Goal: Information Seeking & Learning: Learn about a topic

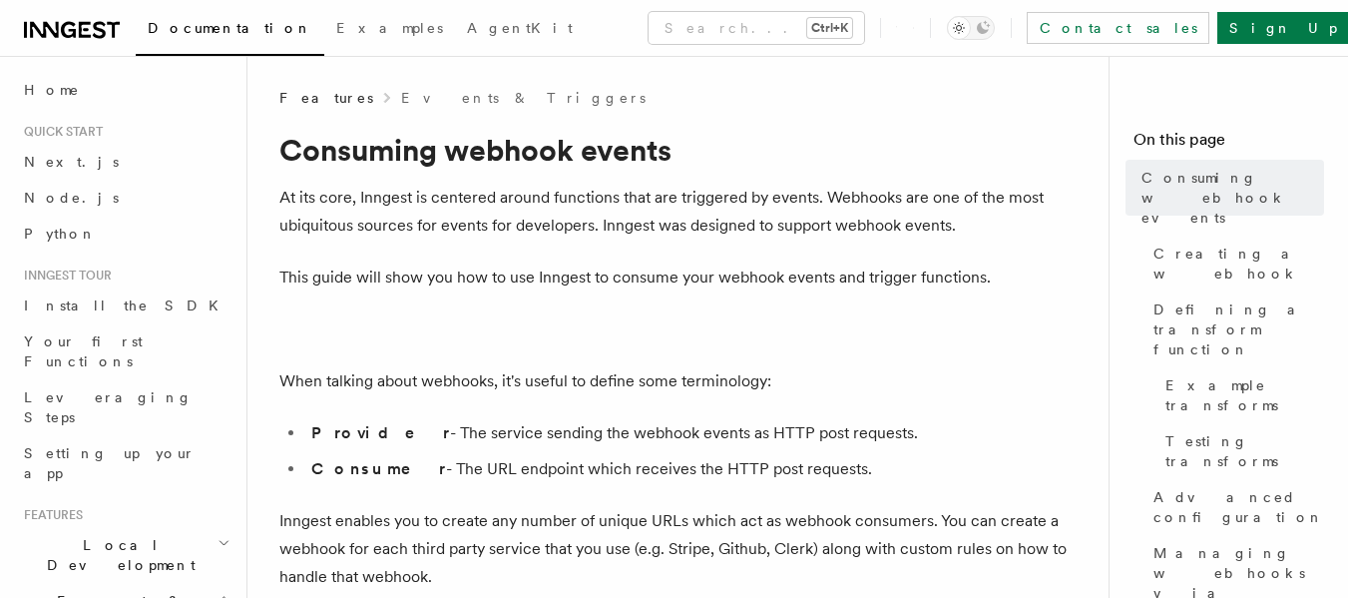
click at [388, 197] on p "At its core, Inngest is centered around functions that are triggered by events.…" at bounding box center [678, 212] width 798 height 56
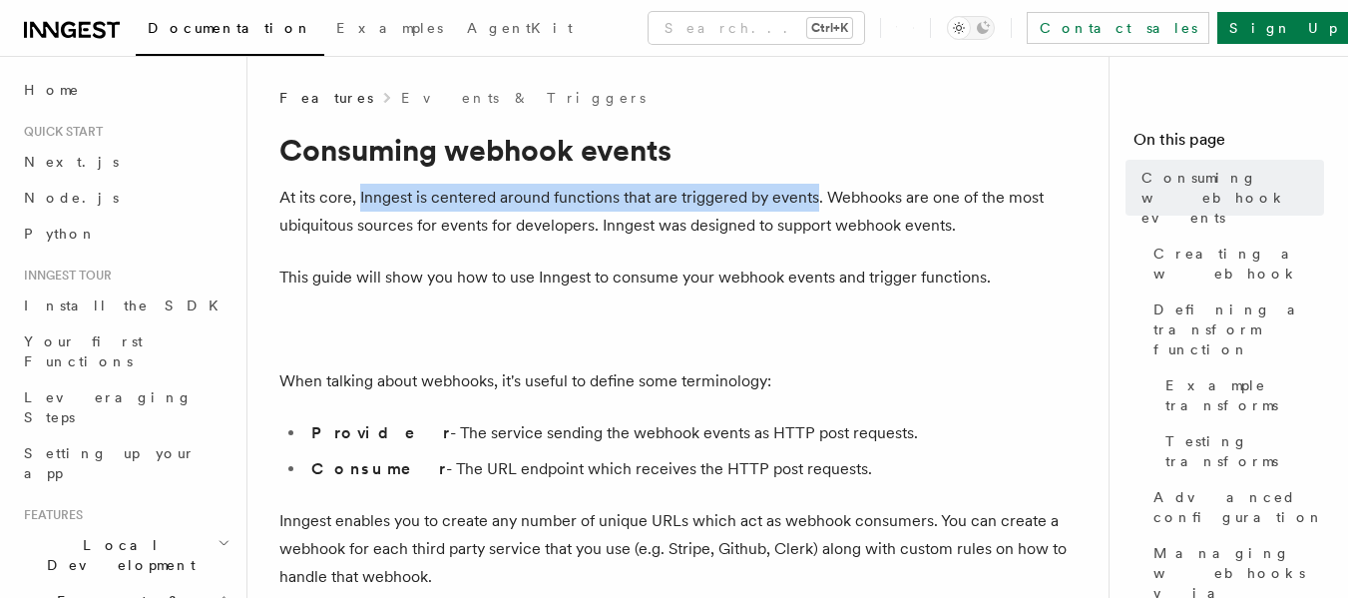
drag, startPoint x: 388, startPoint y: 197, endPoint x: 769, endPoint y: 195, distance: 380.3
click at [769, 195] on p "At its core, Inngest is centered around functions that are triggered by events.…" at bounding box center [678, 212] width 798 height 56
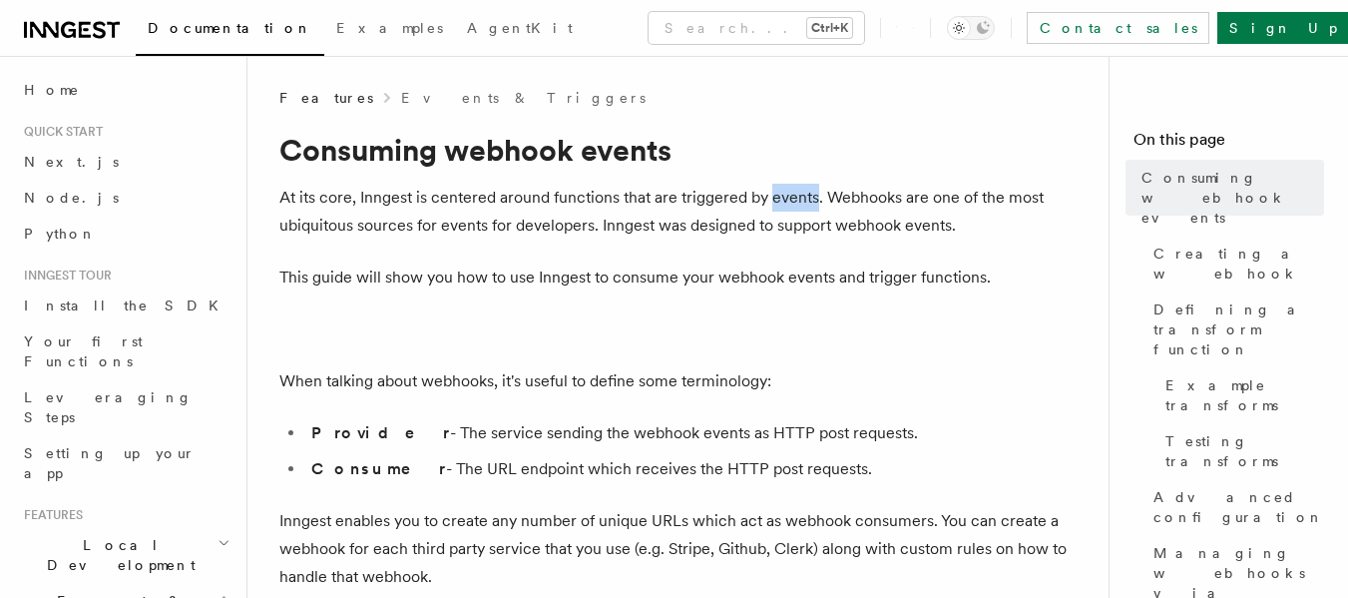
click at [769, 195] on p "At its core, Inngest is centered around functions that are triggered by events.…" at bounding box center [678, 212] width 798 height 56
click at [406, 230] on p "At its core, Inngest is centered around functions that are triggered by events.…" at bounding box center [678, 212] width 798 height 56
click at [386, 227] on p "At its core, Inngest is centered around functions that are triggered by events.…" at bounding box center [678, 212] width 798 height 56
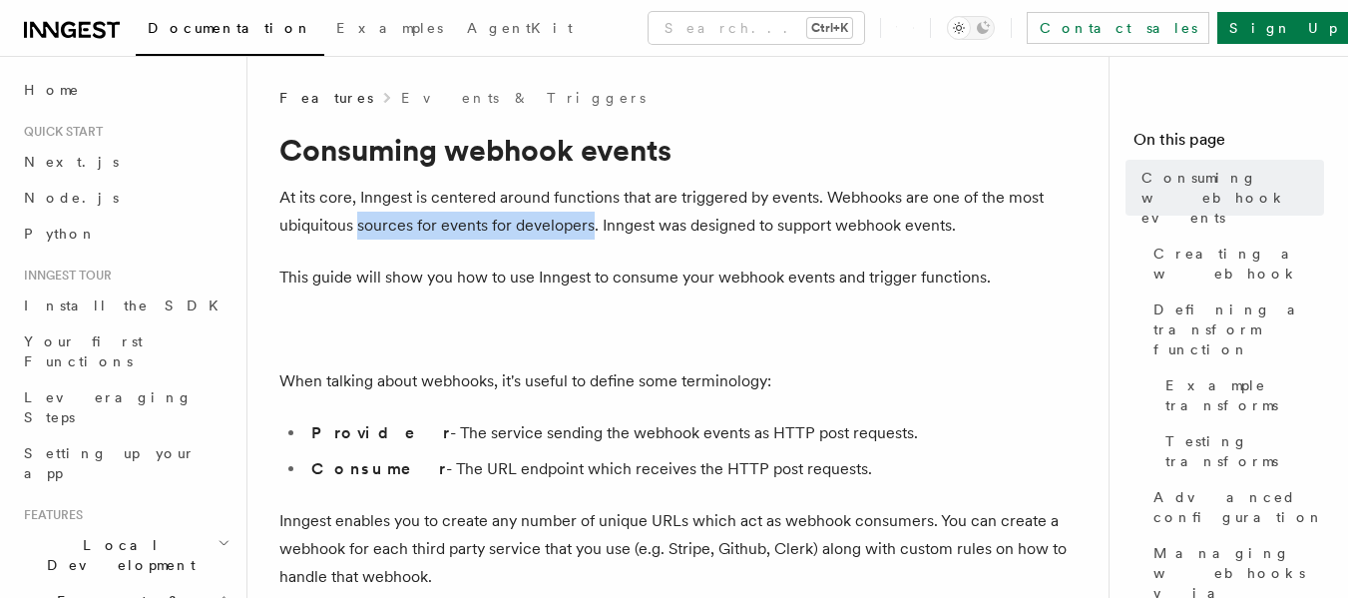
drag, startPoint x: 386, startPoint y: 227, endPoint x: 547, endPoint y: 232, distance: 160.8
click at [547, 232] on p "At its core, Inngest is centered around functions that are triggered by events.…" at bounding box center [678, 212] width 798 height 56
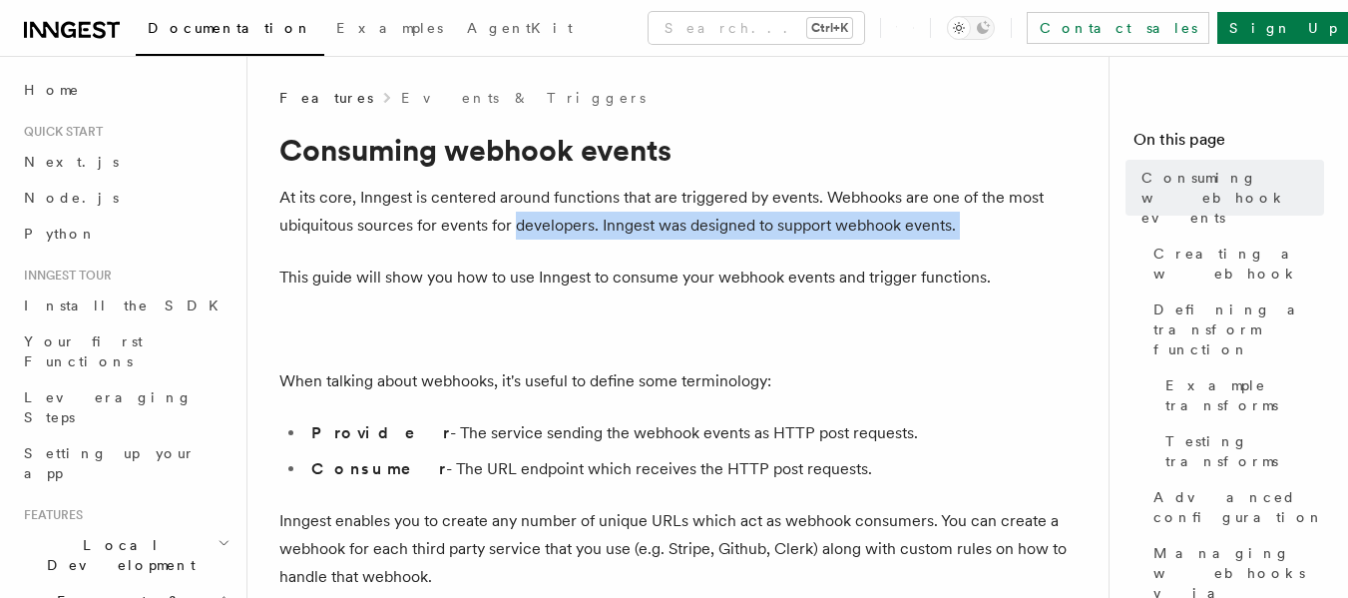
drag, startPoint x: 547, startPoint y: 232, endPoint x: 986, endPoint y: 218, distance: 439.4
click at [986, 218] on p "At its core, Inngest is centered around functions that are triggered by events.…" at bounding box center [678, 212] width 798 height 56
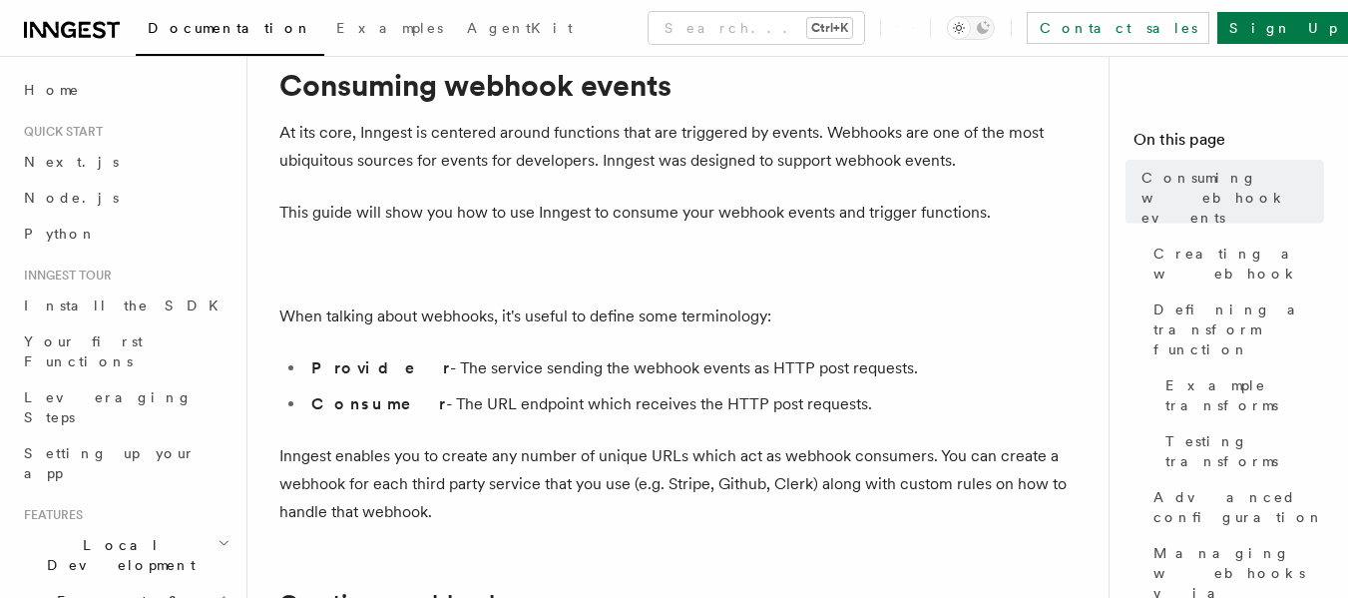
scroll to position [100, 0]
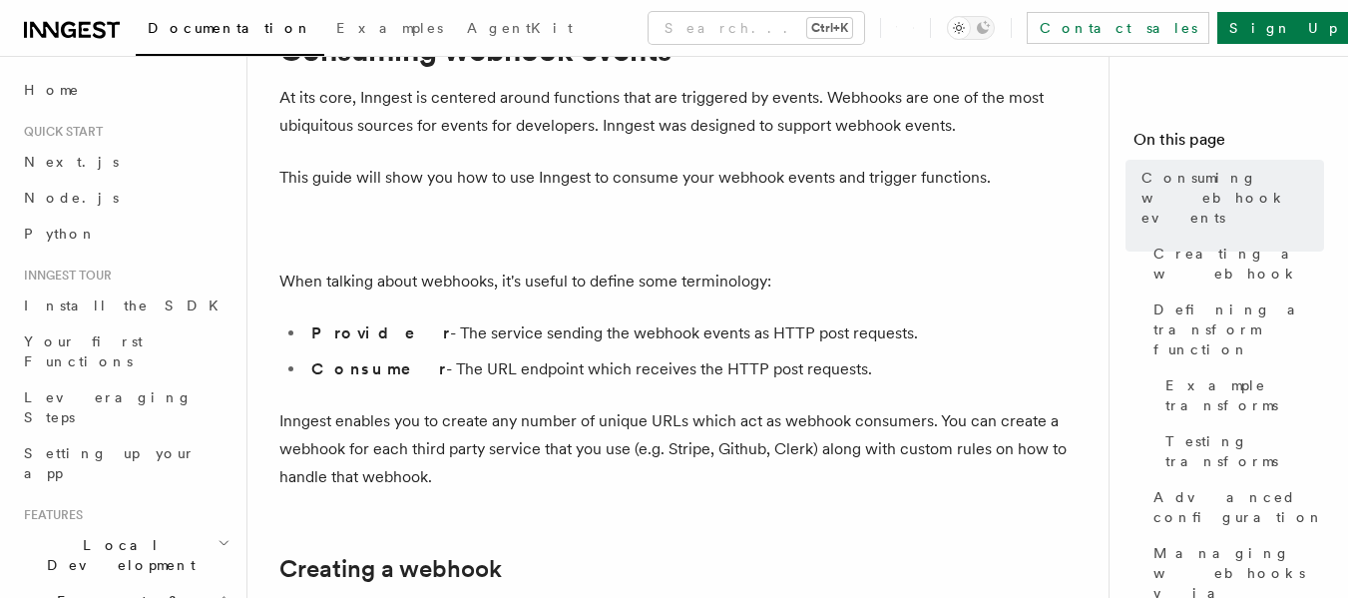
click at [529, 170] on p "This guide will show you how to use Inngest to consume your webhook events and …" at bounding box center [678, 178] width 798 height 28
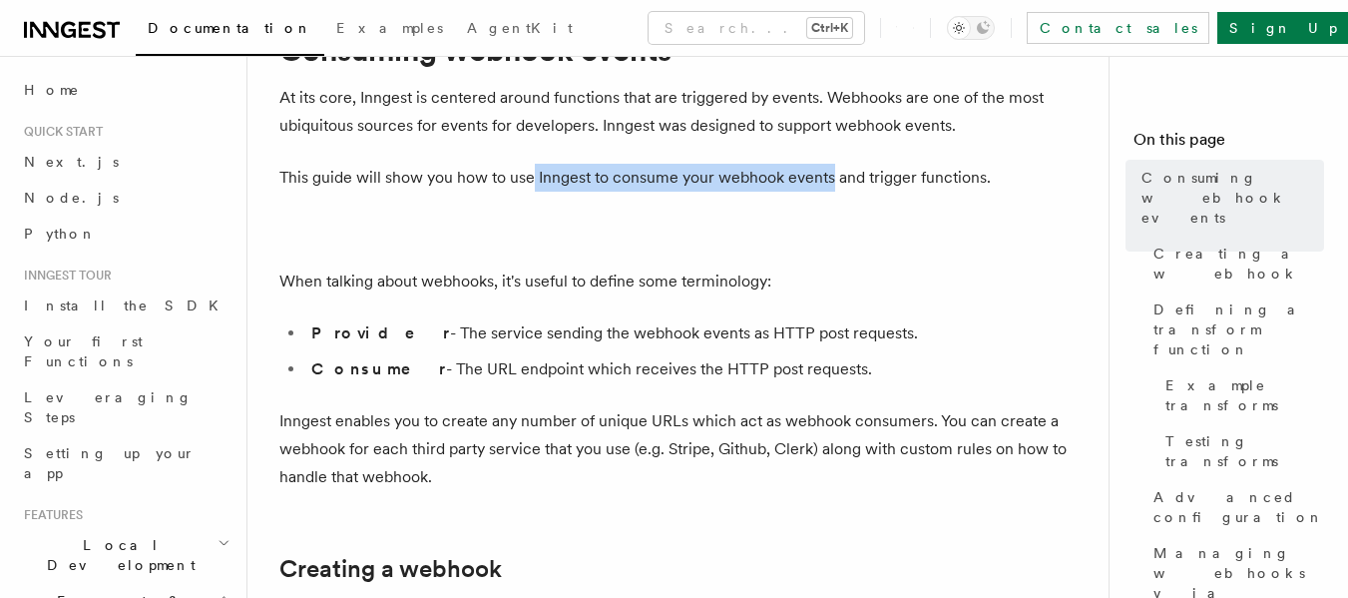
drag, startPoint x: 529, startPoint y: 170, endPoint x: 791, endPoint y: 181, distance: 262.7
click at [791, 181] on p "This guide will show you how to use Inngest to consume your webhook events and …" at bounding box center [678, 178] width 798 height 28
drag, startPoint x: 791, startPoint y: 181, endPoint x: 714, endPoint y: 186, distance: 78.0
click at [717, 186] on p "This guide will show you how to use Inngest to consume your webhook events and …" at bounding box center [678, 178] width 798 height 28
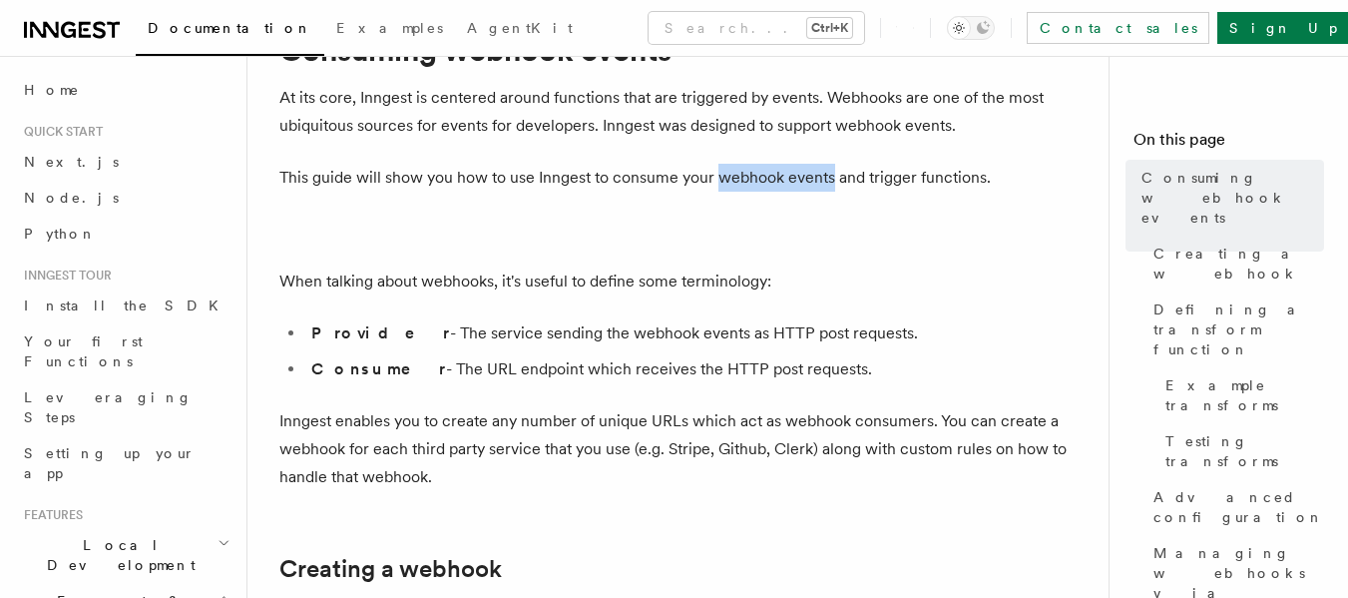
click at [714, 186] on p "This guide will show you how to use Inngest to consume your webhook events and …" at bounding box center [678, 178] width 798 height 28
drag, startPoint x: 714, startPoint y: 186, endPoint x: 1024, endPoint y: 182, distance: 310.4
click at [1024, 182] on p "This guide will show you how to use Inngest to consume your webhook events and …" at bounding box center [678, 178] width 798 height 28
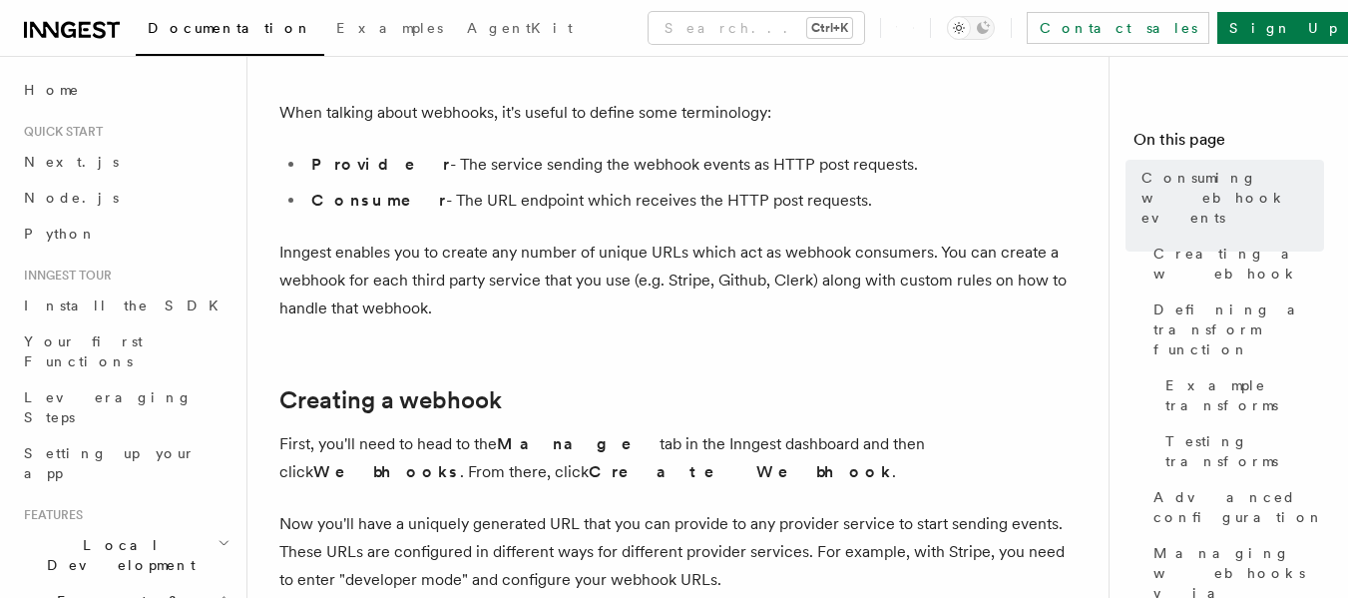
scroll to position [299, 0]
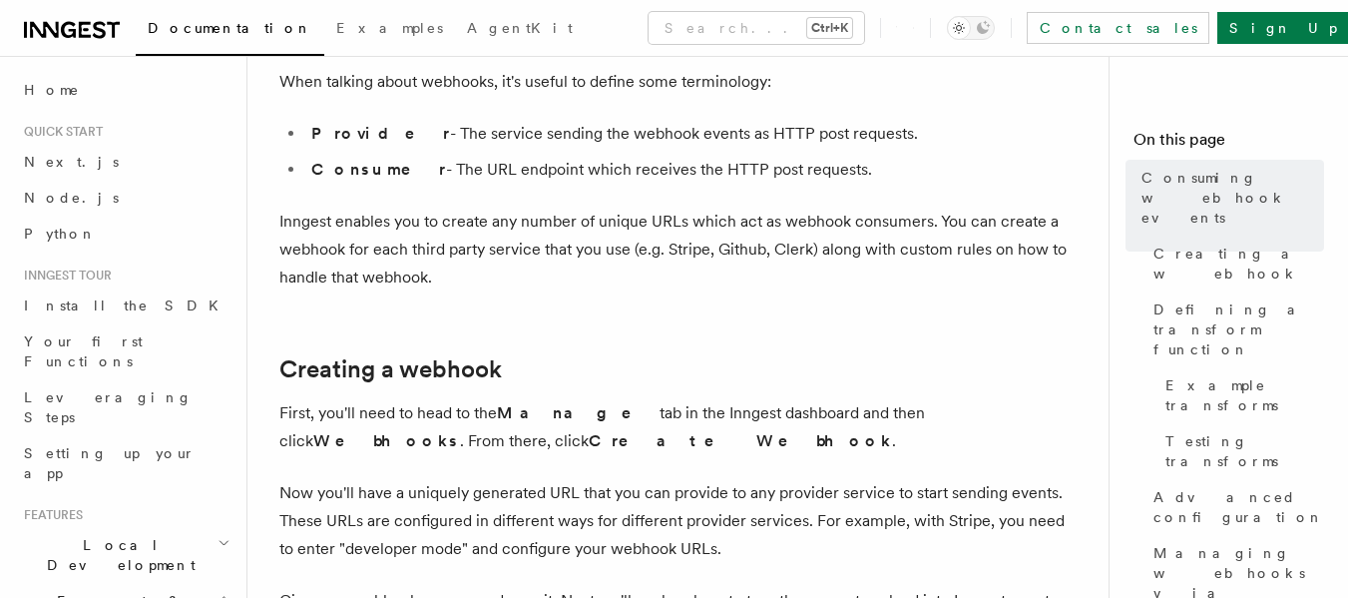
click at [388, 132] on li "Provider - The service sending the webhook events as HTTP post requests." at bounding box center [691, 134] width 773 height 28
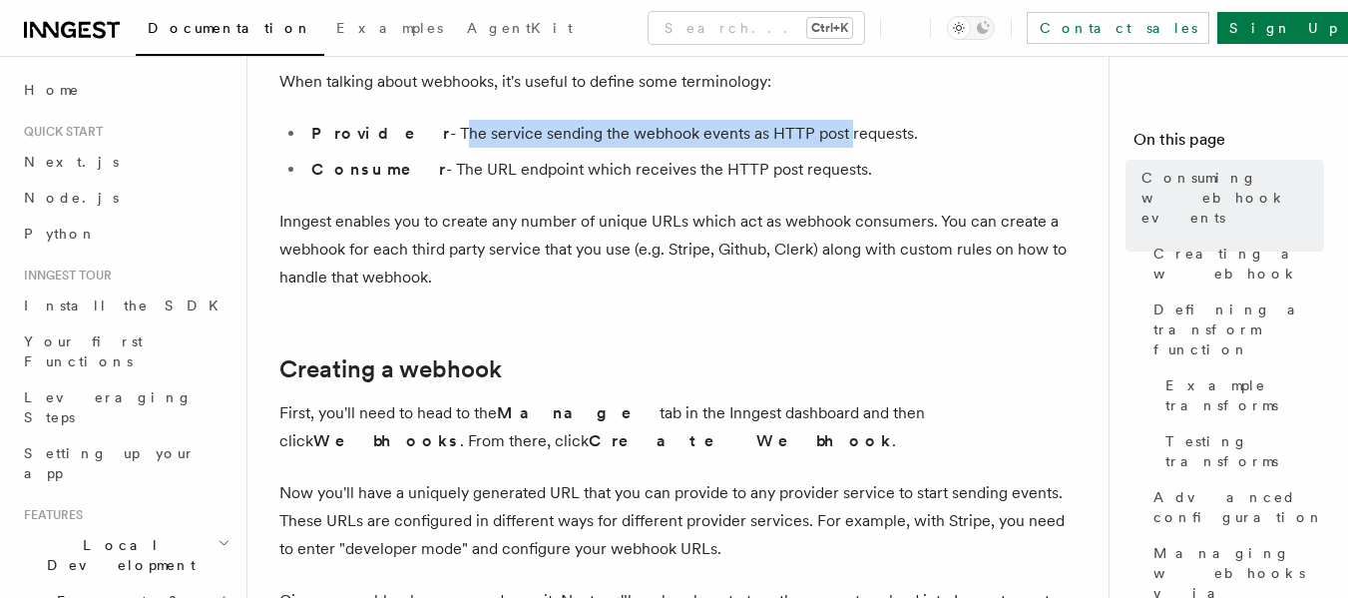
drag, startPoint x: 388, startPoint y: 132, endPoint x: 762, endPoint y: 145, distance: 373.5
click at [762, 145] on li "Provider - The service sending the webhook events as HTTP post requests." at bounding box center [691, 134] width 773 height 28
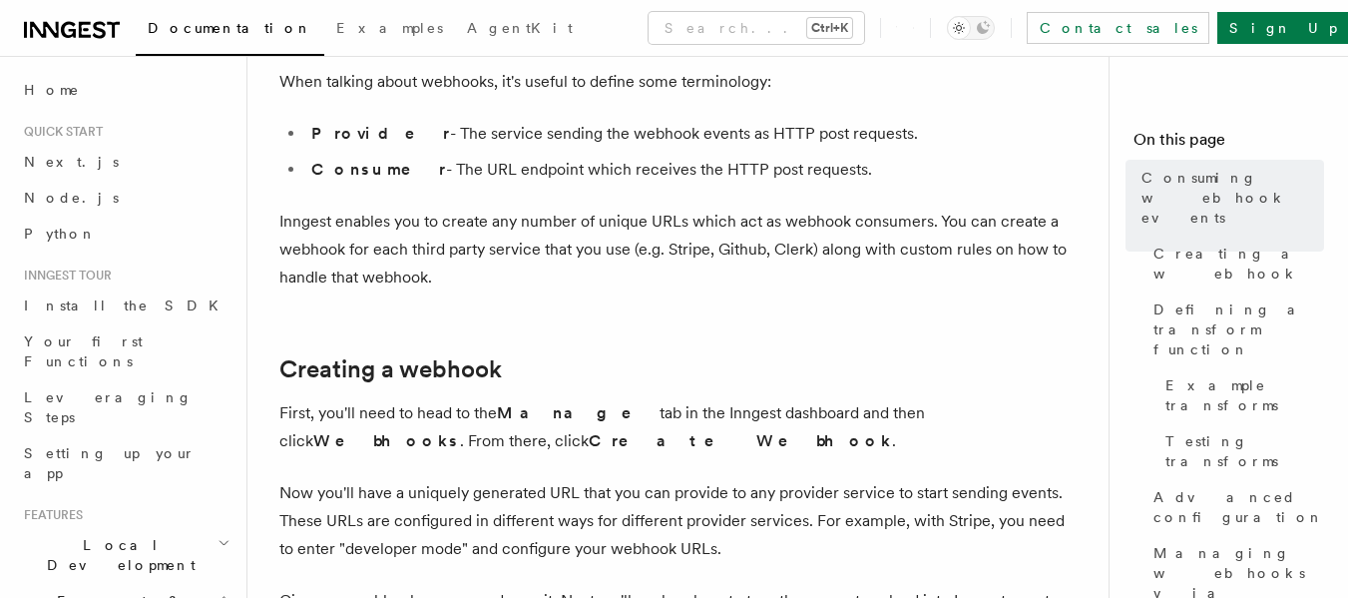
click at [727, 129] on li "Provider - The service sending the webhook events as HTTP post requests." at bounding box center [691, 134] width 773 height 28
drag, startPoint x: 727, startPoint y: 129, endPoint x: 789, endPoint y: 128, distance: 62.9
click at [789, 128] on li "Provider - The service sending the webhook events as HTTP post requests." at bounding box center [691, 134] width 773 height 28
click at [408, 164] on li "Consumer - The URL endpoint which receives the HTTP post requests." at bounding box center [691, 170] width 773 height 28
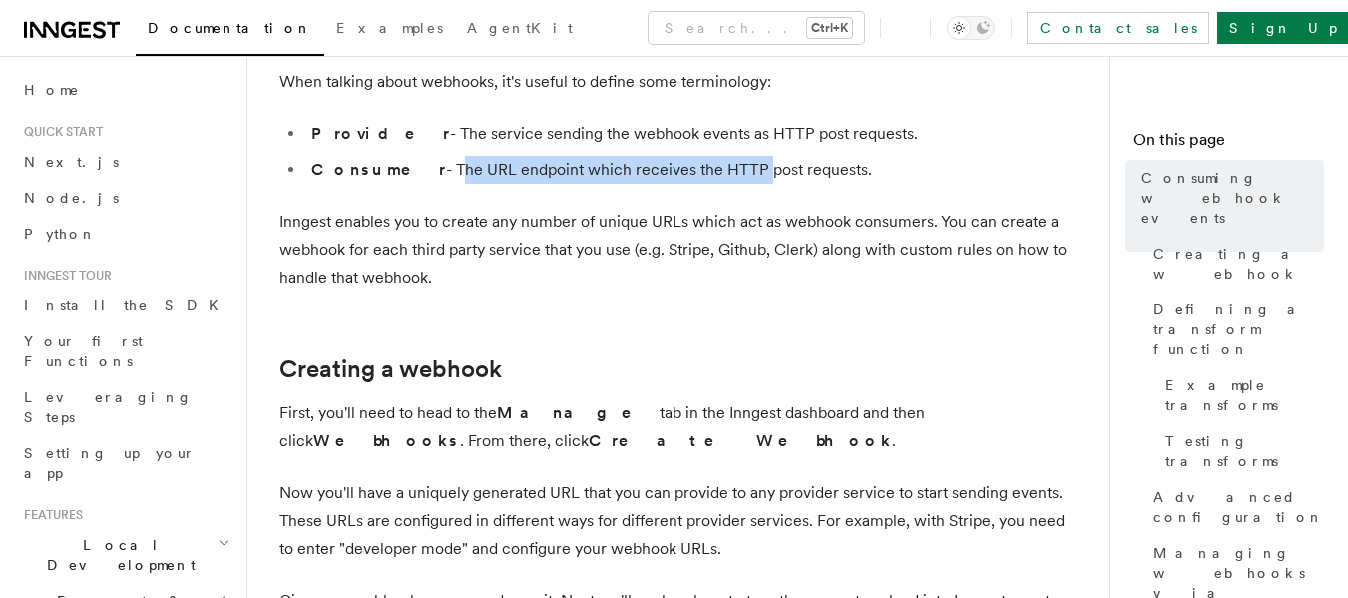
drag, startPoint x: 408, startPoint y: 164, endPoint x: 699, endPoint y: 161, distance: 290.5
click at [699, 161] on li "Consumer - The URL endpoint which receives the HTTP post requests." at bounding box center [691, 170] width 773 height 28
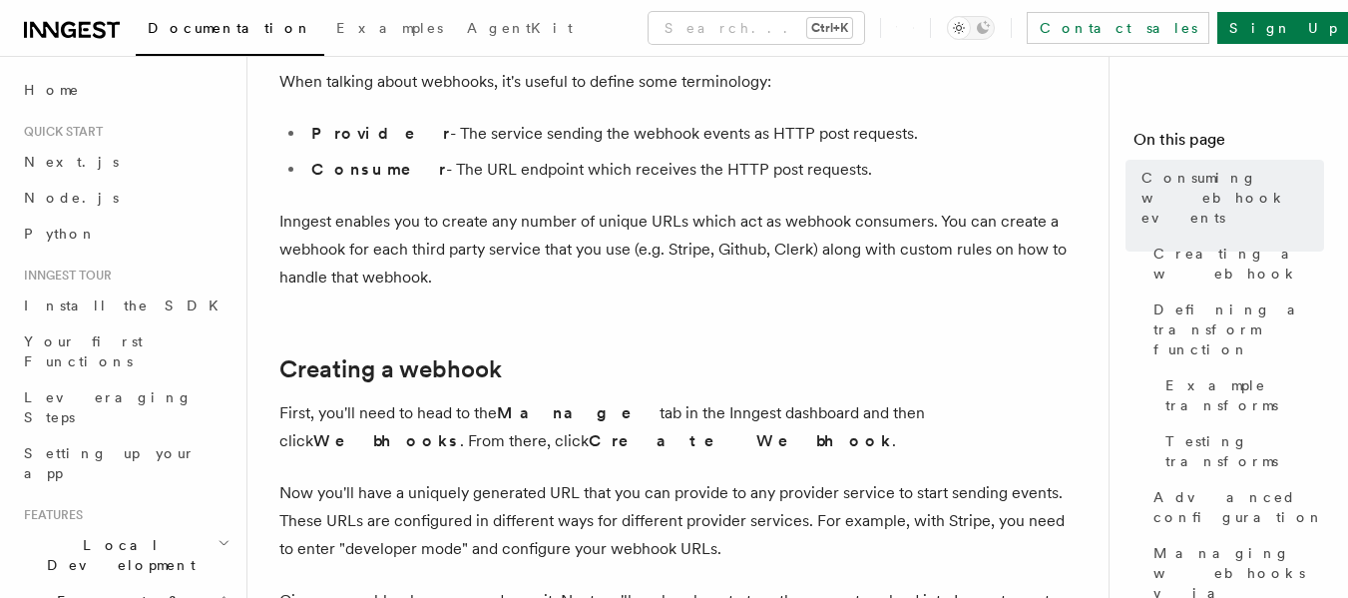
click at [496, 174] on li "Consumer - The URL endpoint which receives the HTTP post requests." at bounding box center [691, 170] width 773 height 28
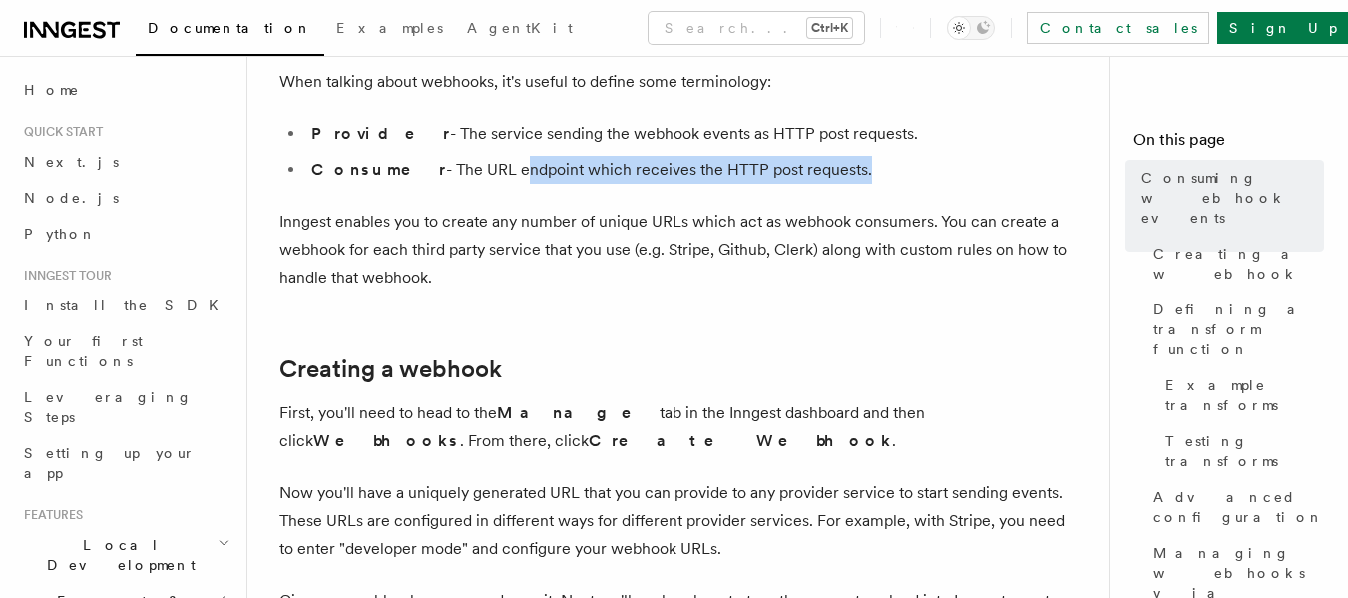
drag, startPoint x: 496, startPoint y: 174, endPoint x: 764, endPoint y: 171, distance: 267.5
click at [764, 171] on li "Consumer - The URL endpoint which receives the HTTP post requests." at bounding box center [691, 170] width 773 height 28
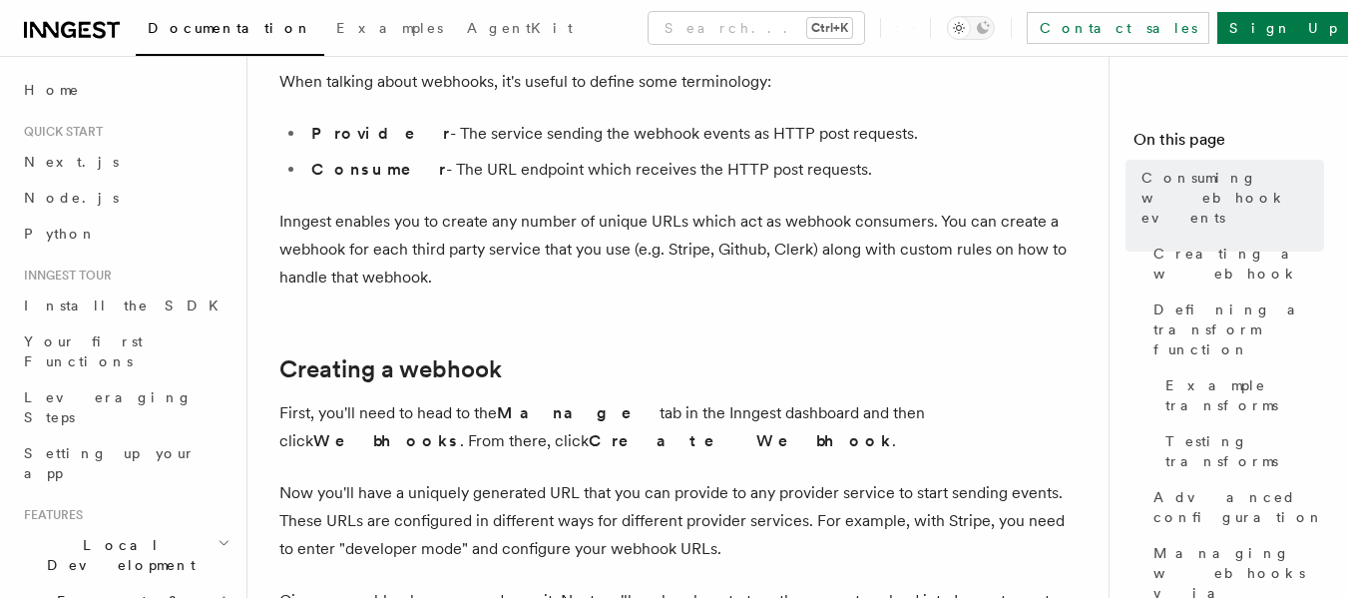
click at [359, 222] on p "Inngest enables you to create any number of unique URLs which act as webhook co…" at bounding box center [678, 250] width 798 height 84
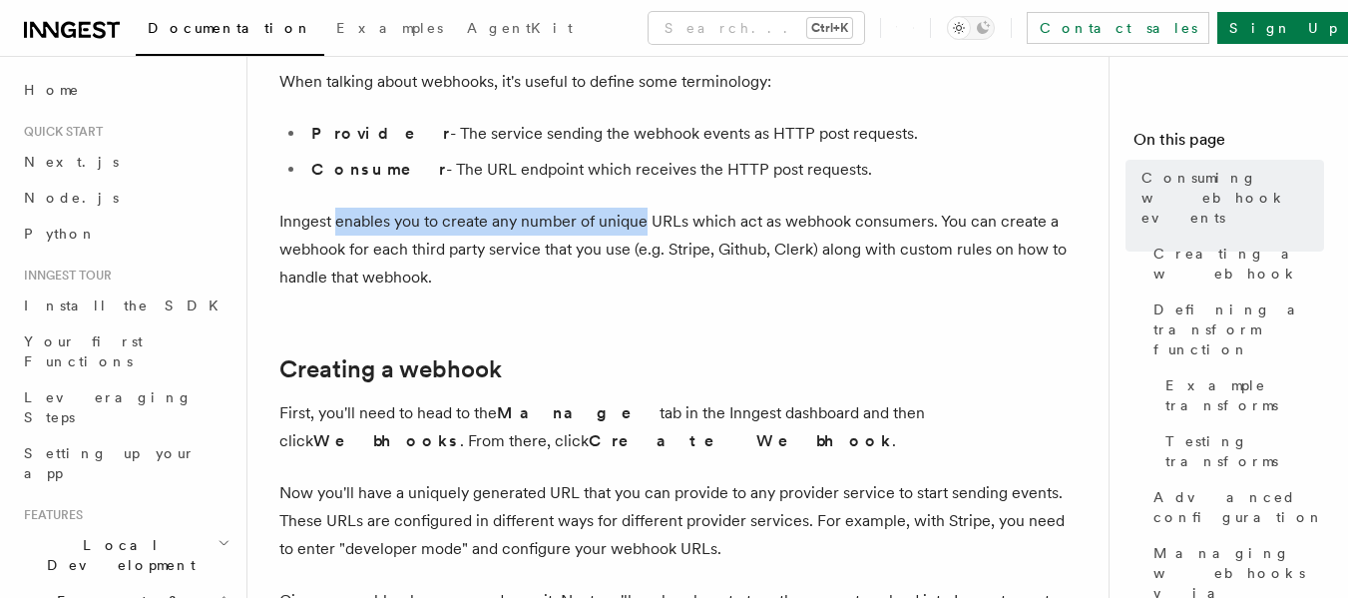
drag, startPoint x: 359, startPoint y: 222, endPoint x: 613, endPoint y: 228, distance: 253.6
click at [613, 228] on p "Inngest enables you to create any number of unique URLs which act as webhook co…" at bounding box center [678, 250] width 798 height 84
drag, startPoint x: 613, startPoint y: 228, endPoint x: 335, endPoint y: 219, distance: 277.6
click at [335, 219] on p "Inngest enables you to create any number of unique URLs which act as webhook co…" at bounding box center [678, 250] width 798 height 84
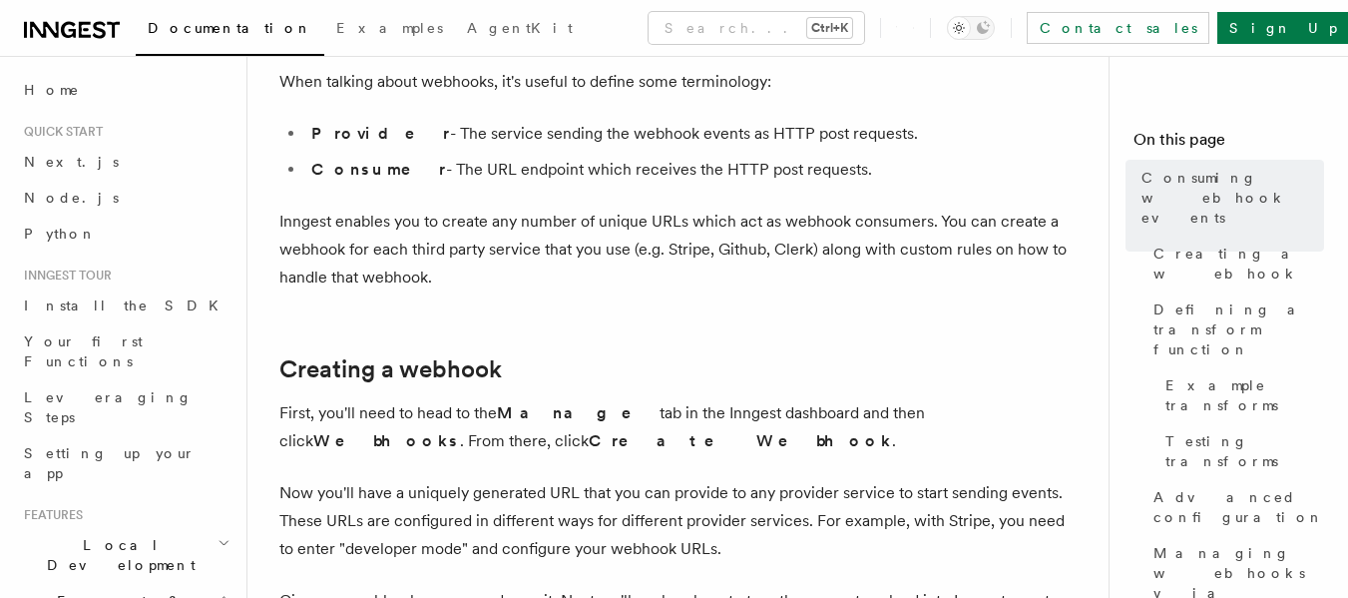
click at [707, 228] on p "Inngest enables you to create any number of unique URLs which act as webhook co…" at bounding box center [678, 250] width 798 height 84
click at [615, 226] on p "Inngest enables you to create any number of unique URLs which act as webhook co…" at bounding box center [678, 250] width 798 height 84
drag, startPoint x: 615, startPoint y: 226, endPoint x: 668, endPoint y: 224, distance: 52.9
click at [668, 224] on p "Inngest enables you to create any number of unique URLs which act as webhook co…" at bounding box center [678, 250] width 798 height 84
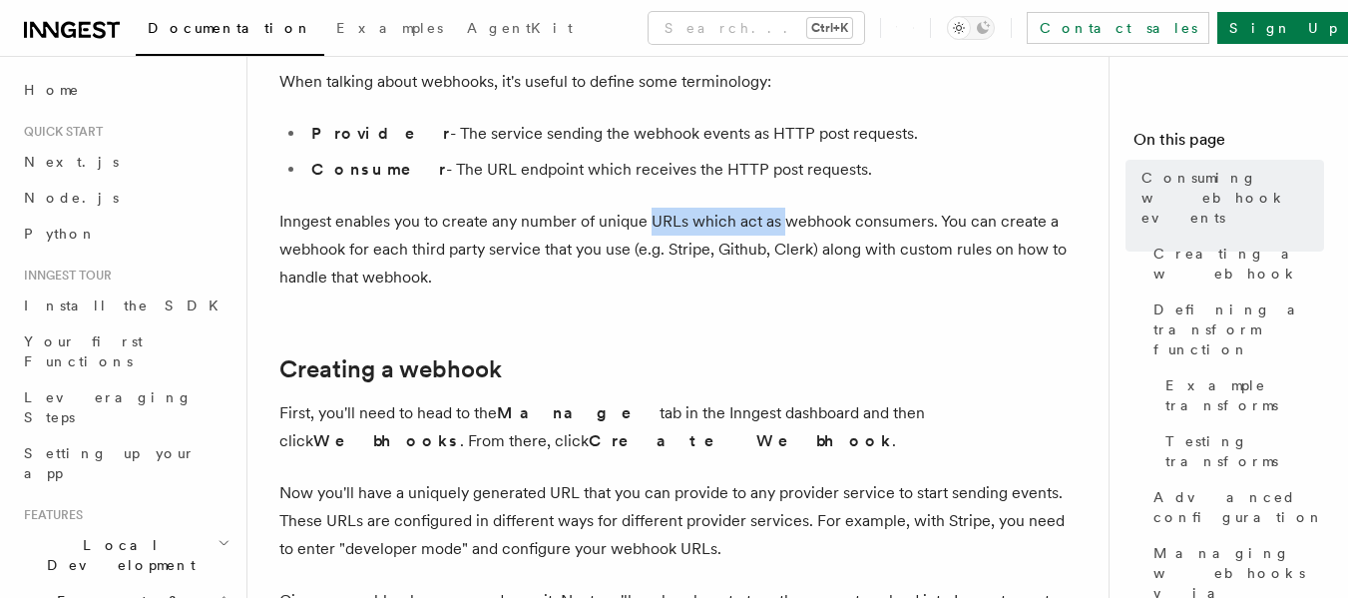
drag, startPoint x: 664, startPoint y: 206, endPoint x: 777, endPoint y: 221, distance: 113.8
click at [777, 221] on p "Inngest enables you to create any number of unique URLs which act as webhook co…" at bounding box center [678, 250] width 798 height 84
click at [822, 220] on p "Inngest enables you to create any number of unique URLs which act as webhook co…" at bounding box center [678, 250] width 798 height 84
drag, startPoint x: 822, startPoint y: 220, endPoint x: 878, endPoint y: 218, distance: 55.9
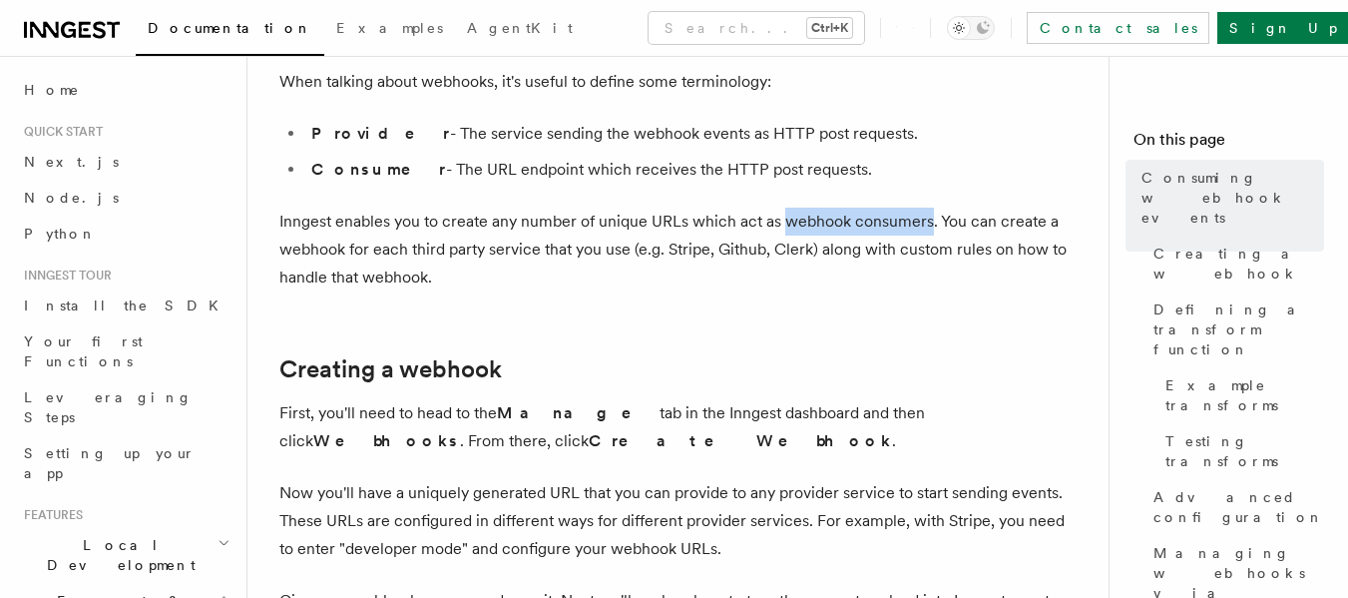
click at [878, 218] on p "Inngest enables you to create any number of unique URLs which act as webhook co…" at bounding box center [678, 250] width 798 height 84
click at [849, 249] on p "Inngest enables you to create any number of unique URLs which act as webhook co…" at bounding box center [678, 250] width 798 height 84
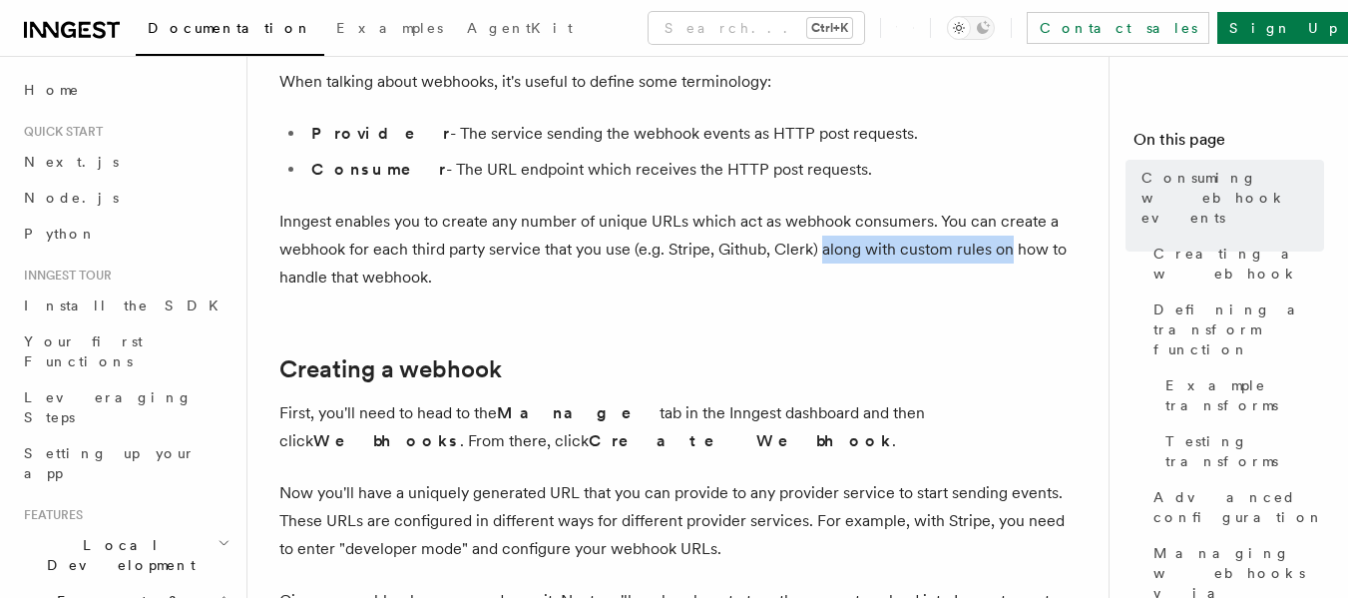
drag, startPoint x: 849, startPoint y: 249, endPoint x: 999, endPoint y: 250, distance: 149.7
click at [999, 250] on p "Inngest enables you to create any number of unique URLs which act as webhook co…" at bounding box center [678, 250] width 798 height 84
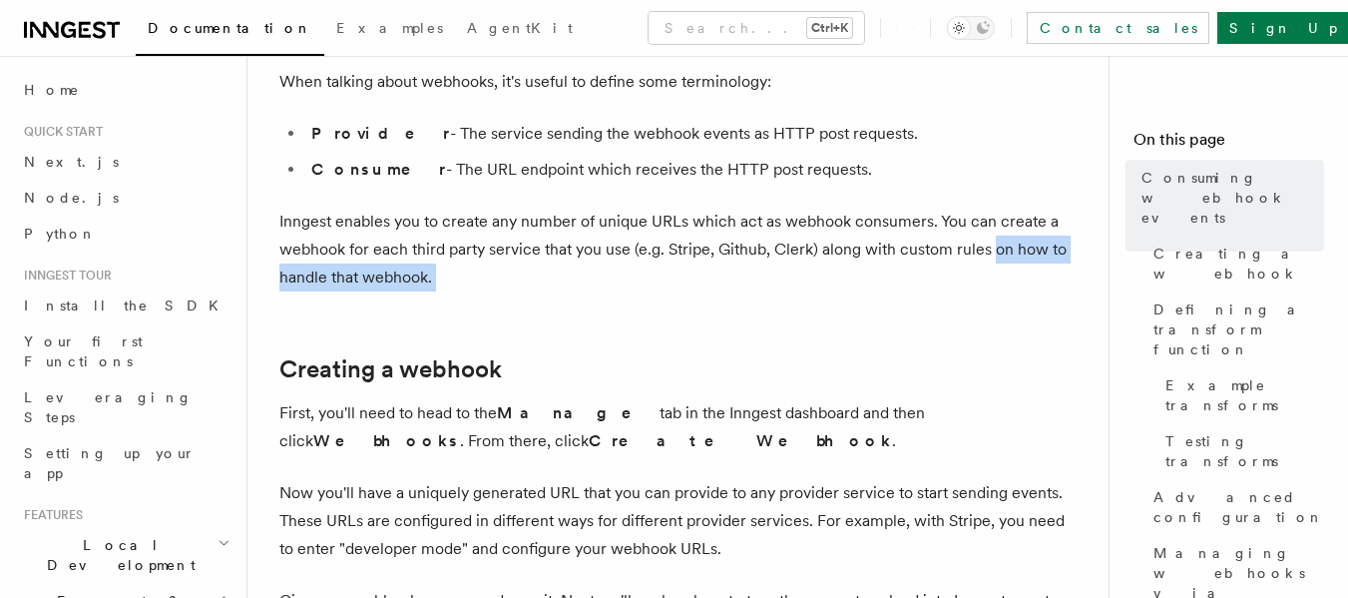
drag, startPoint x: 999, startPoint y: 250, endPoint x: 442, endPoint y: 267, distance: 557.2
click at [445, 267] on p "Inngest enables you to create any number of unique URLs which act as webhook co…" at bounding box center [678, 250] width 798 height 84
click at [441, 267] on p "Inngest enables you to create any number of unique URLs which act as webhook co…" at bounding box center [678, 250] width 798 height 84
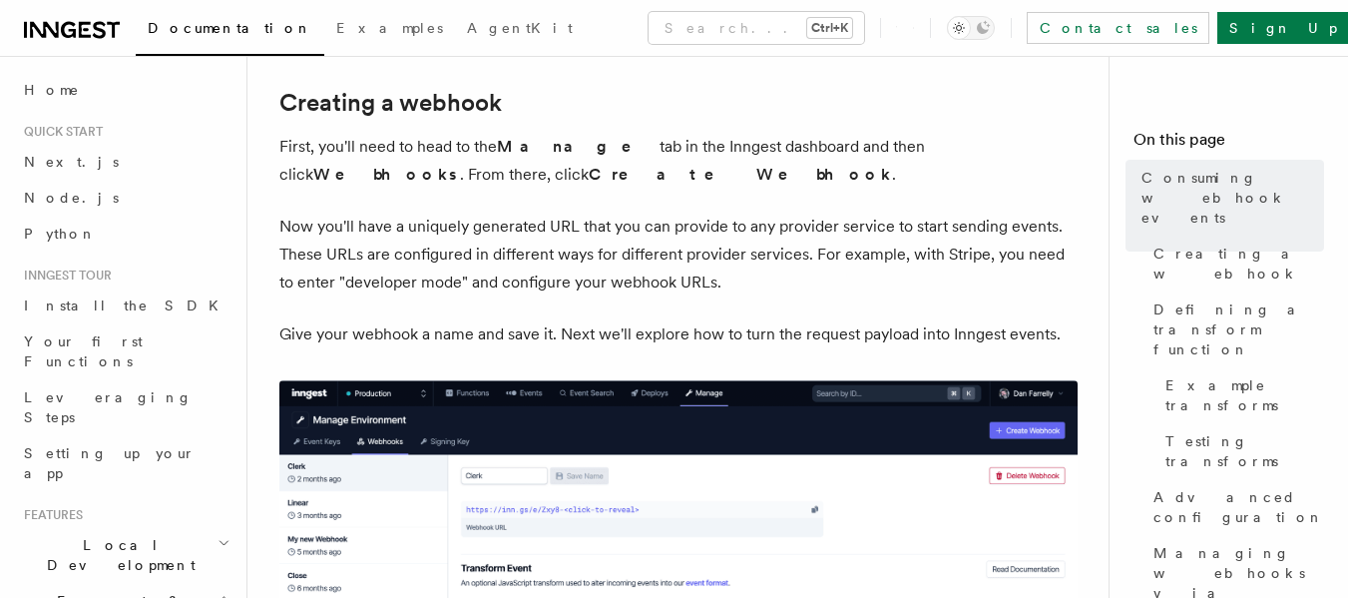
scroll to position [599, 0]
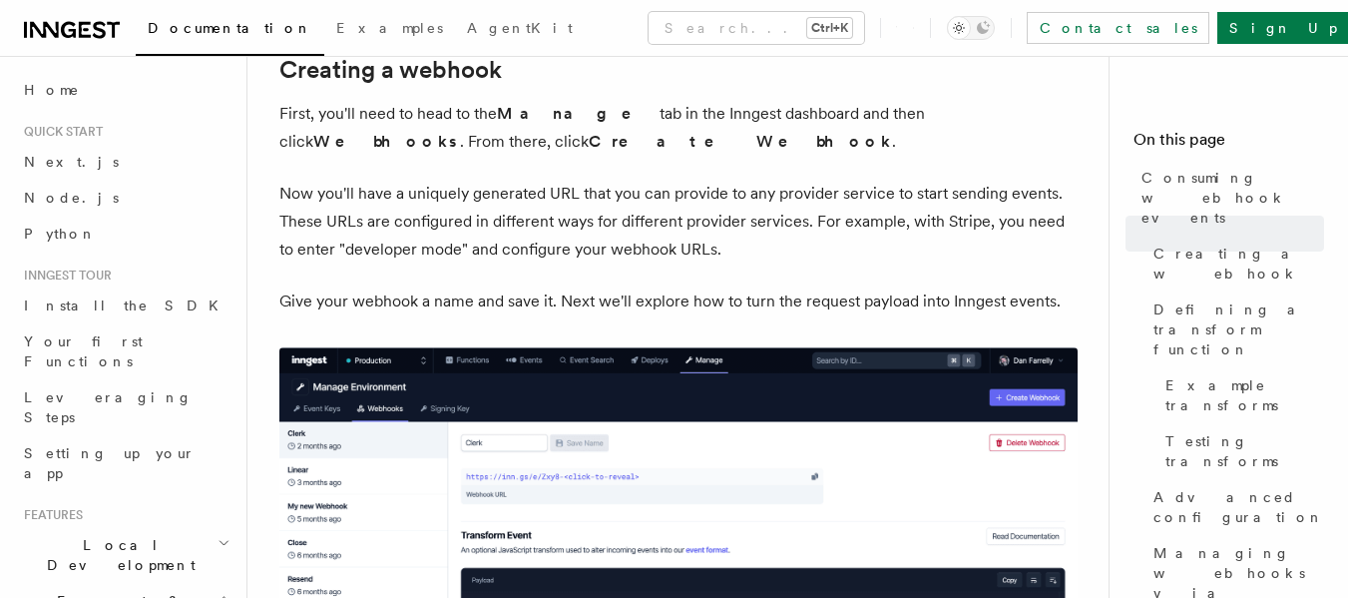
click at [499, 203] on p "Now you'll have a uniquely generated URL that you can provide to any provider s…" at bounding box center [678, 222] width 798 height 84
click at [500, 192] on p "Now you'll have a uniquely generated URL that you can provide to any provider s…" at bounding box center [678, 222] width 798 height 84
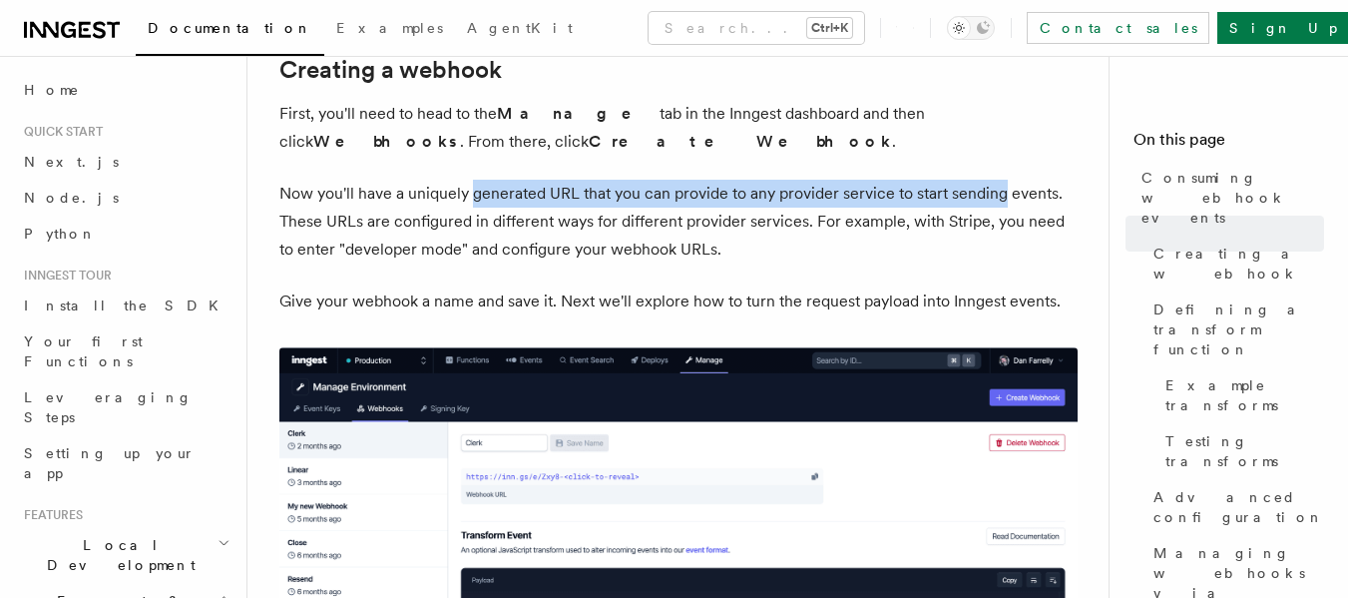
drag, startPoint x: 500, startPoint y: 192, endPoint x: 967, endPoint y: 198, distance: 467.1
click at [967, 198] on p "Now you'll have a uniquely generated URL that you can provide to any provider s…" at bounding box center [678, 222] width 798 height 84
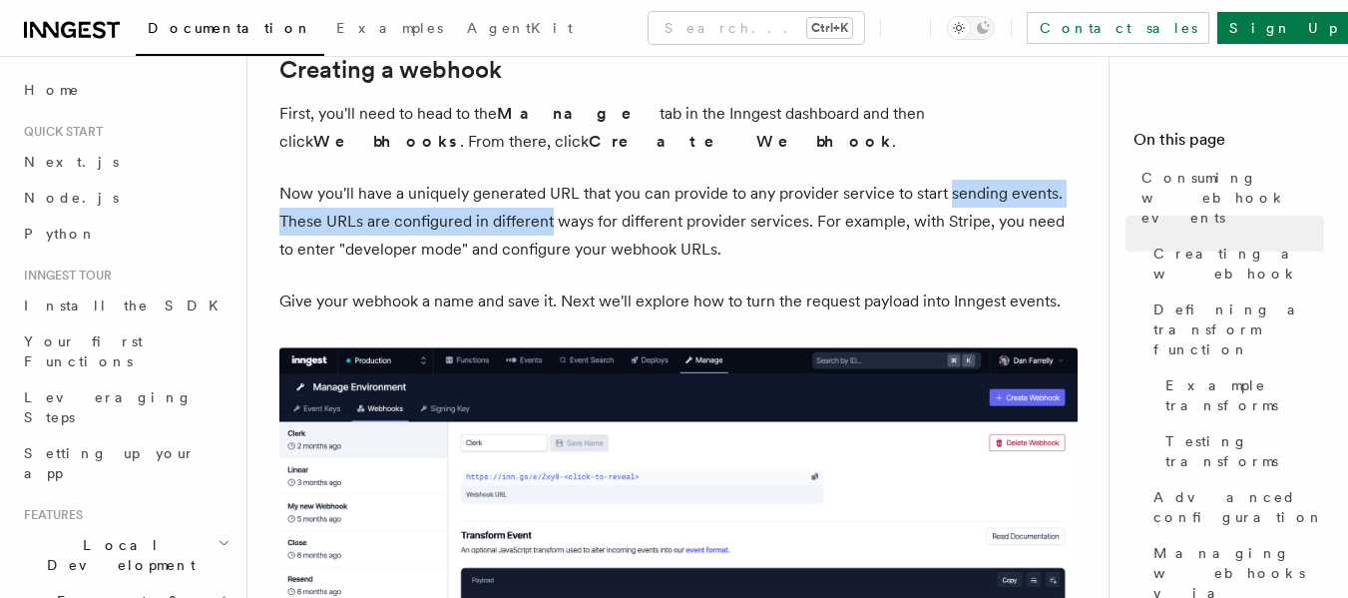
drag, startPoint x: 967, startPoint y: 198, endPoint x: 512, endPoint y: 222, distance: 455.8
click at [512, 222] on p "Now you'll have a uniquely generated URL that you can provide to any provider s…" at bounding box center [678, 222] width 798 height 84
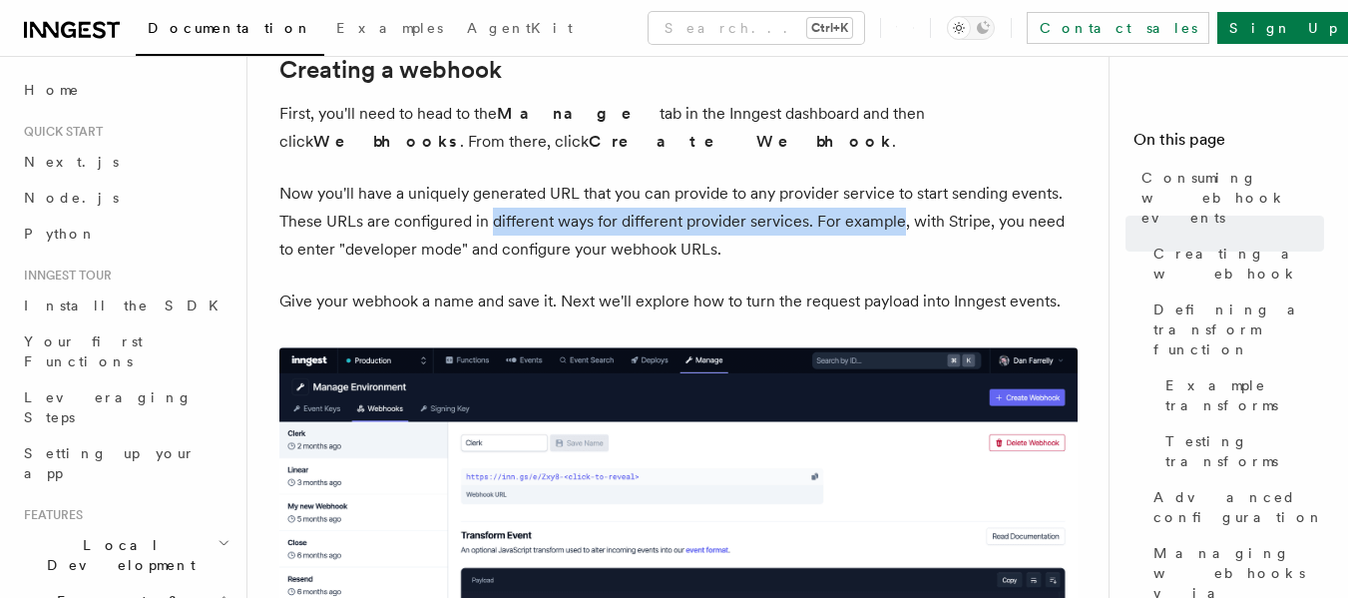
drag, startPoint x: 512, startPoint y: 222, endPoint x: 857, endPoint y: 222, distance: 345.3
click at [857, 222] on p "Now you'll have a uniquely generated URL that you can provide to any provider s…" at bounding box center [678, 222] width 798 height 84
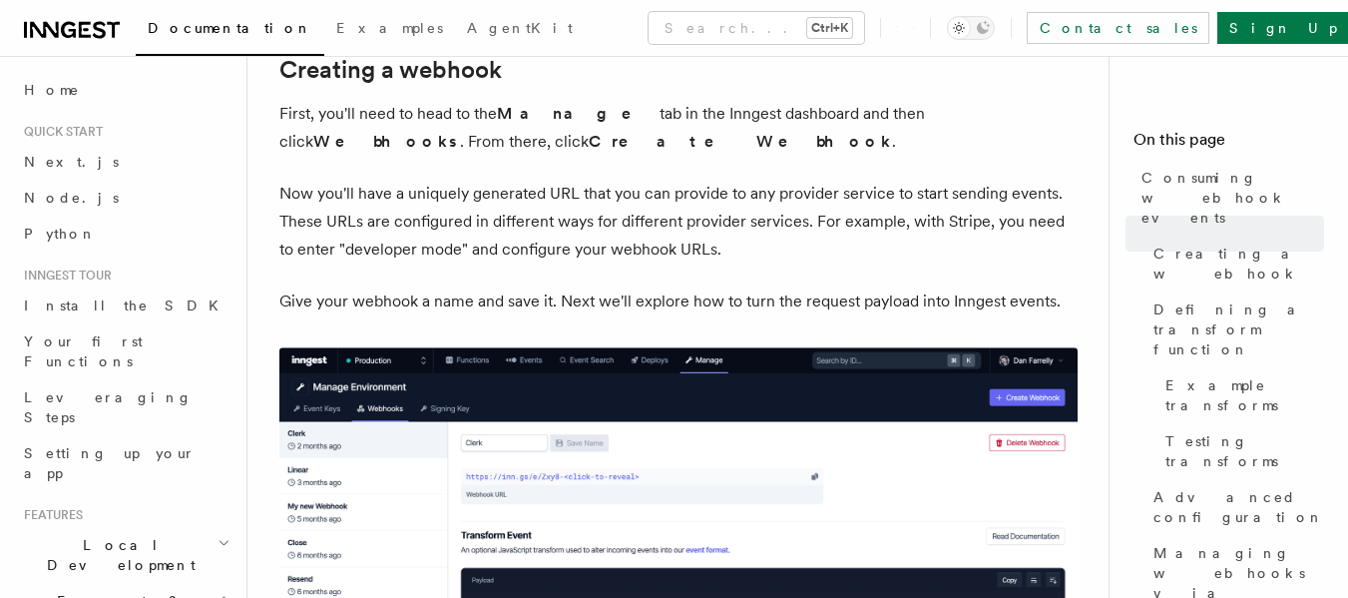
click at [351, 249] on p "Now you'll have a uniquely generated URL that you can provide to any provider s…" at bounding box center [678, 222] width 798 height 84
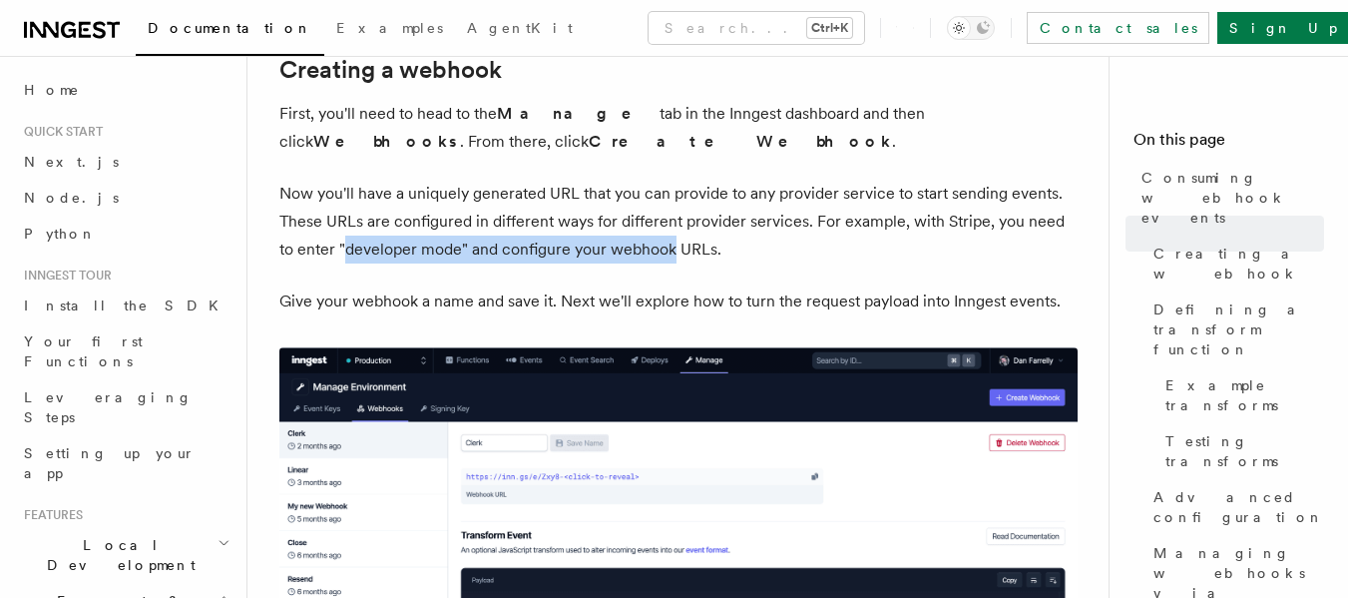
drag, startPoint x: 351, startPoint y: 249, endPoint x: 642, endPoint y: 253, distance: 290.5
click at [642, 253] on p "Now you'll have a uniquely generated URL that you can provide to any provider s…" at bounding box center [678, 222] width 798 height 84
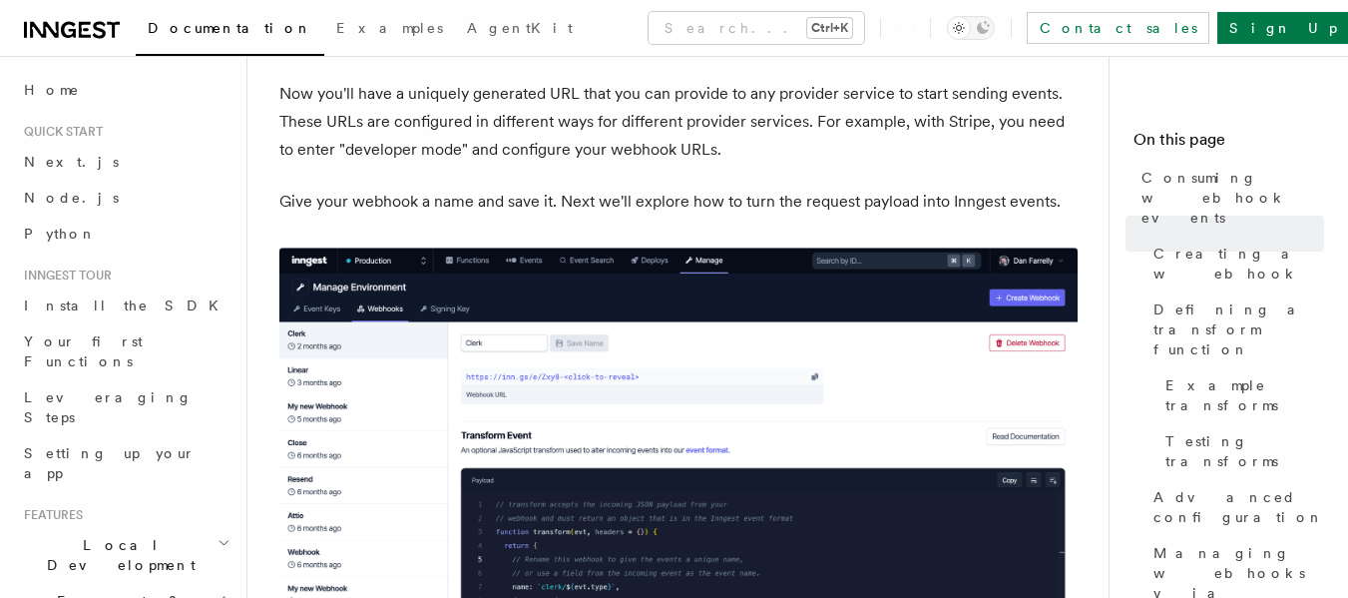
scroll to position [798, 0]
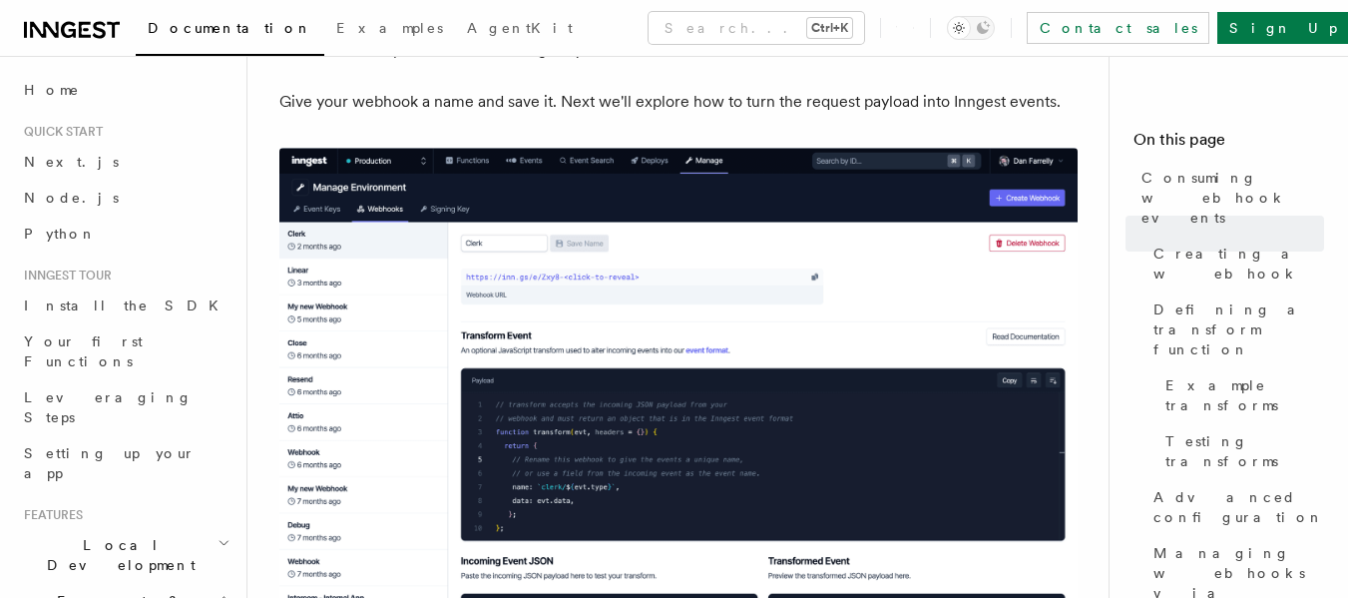
click at [541, 99] on p "Give your webhook a name and save it. Next we'll explore how to turn the reques…" at bounding box center [678, 102] width 798 height 28
click at [575, 97] on p "Give your webhook a name and save it. Next we'll explore how to turn the reques…" at bounding box center [678, 102] width 798 height 28
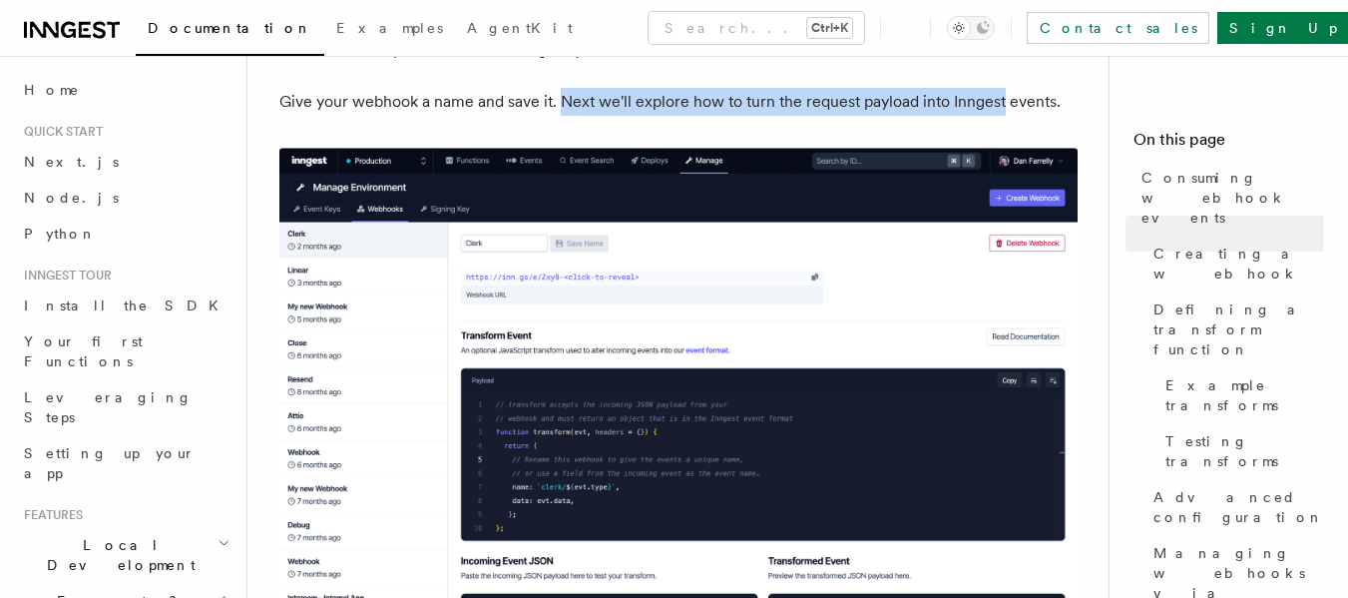
drag, startPoint x: 575, startPoint y: 97, endPoint x: 979, endPoint y: 109, distance: 404.4
click at [979, 109] on p "Give your webhook a name and save it. Next we'll explore how to turn the reques…" at bounding box center [678, 102] width 798 height 28
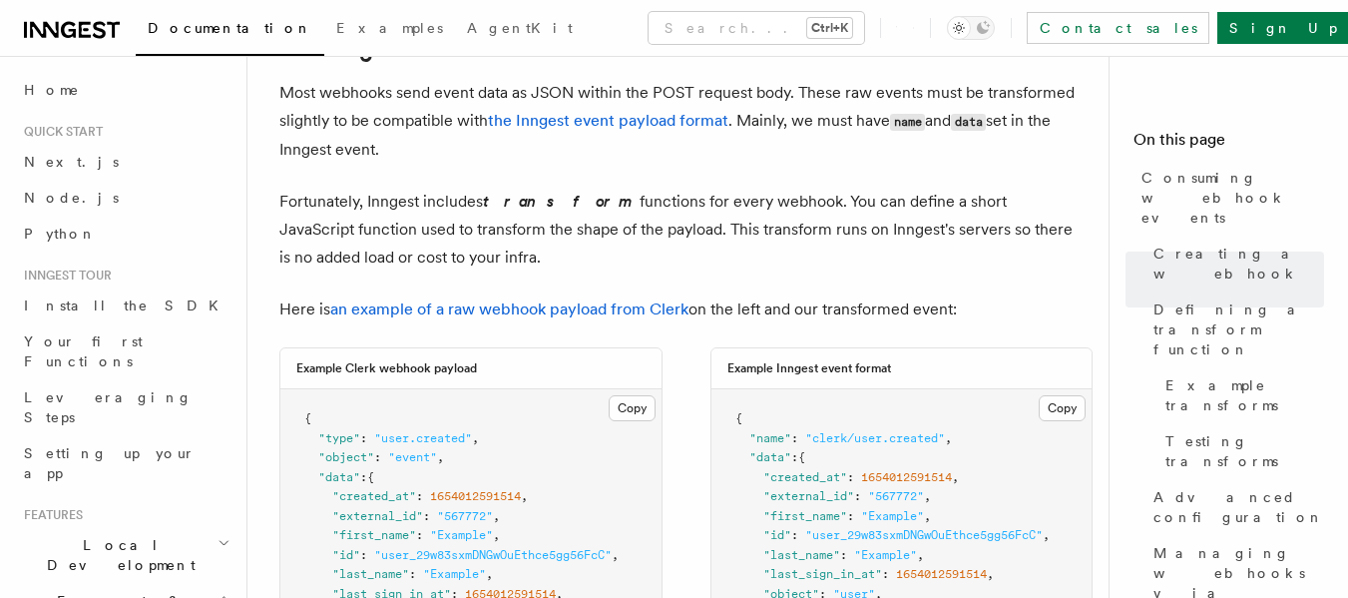
scroll to position [1397, 0]
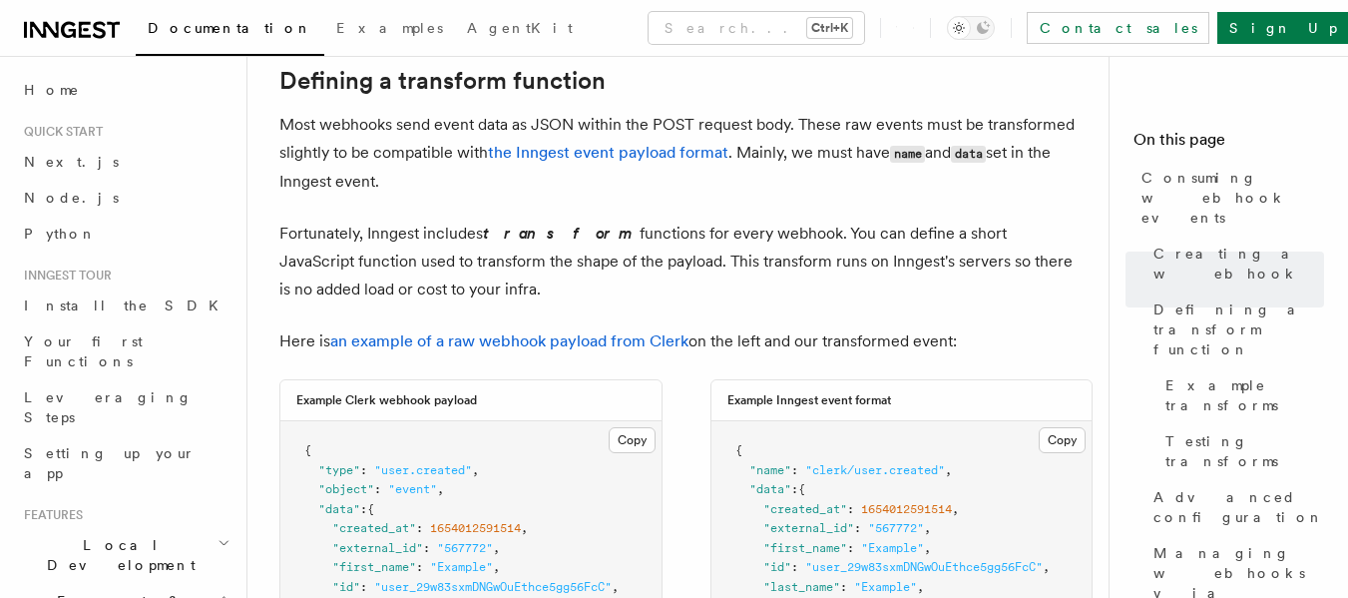
click at [822, 125] on p "Most webhooks send event data as JSON within the POST request body. These raw e…" at bounding box center [678, 153] width 798 height 85
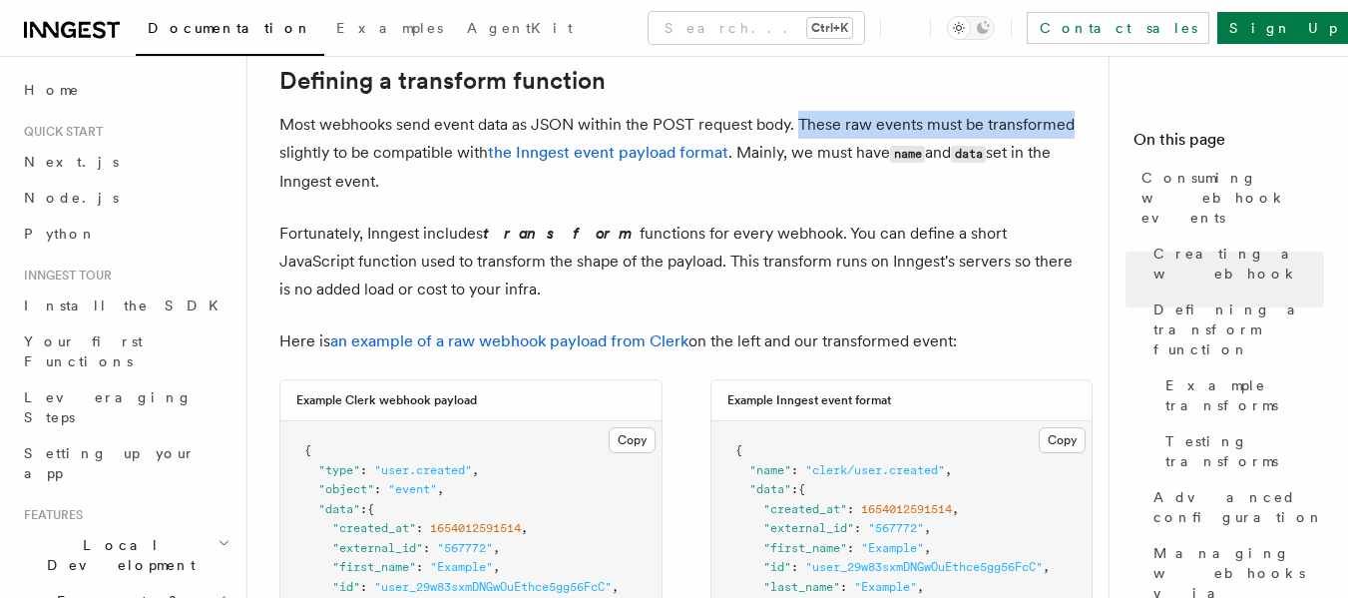
drag, startPoint x: 822, startPoint y: 125, endPoint x: 1009, endPoint y: 125, distance: 186.6
click at [1009, 125] on p "Most webhooks send event data as JSON within the POST request body. These raw e…" at bounding box center [678, 153] width 798 height 85
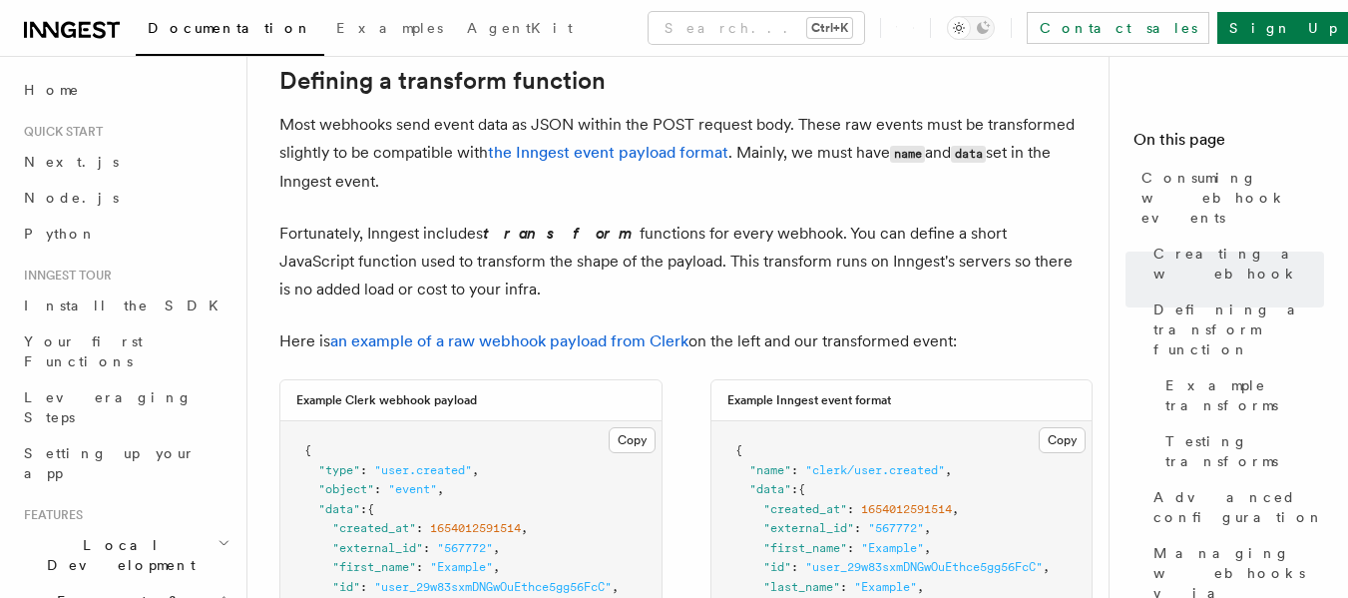
click at [382, 143] on p "Most webhooks send event data as JSON within the POST request body. These raw e…" at bounding box center [678, 153] width 798 height 85
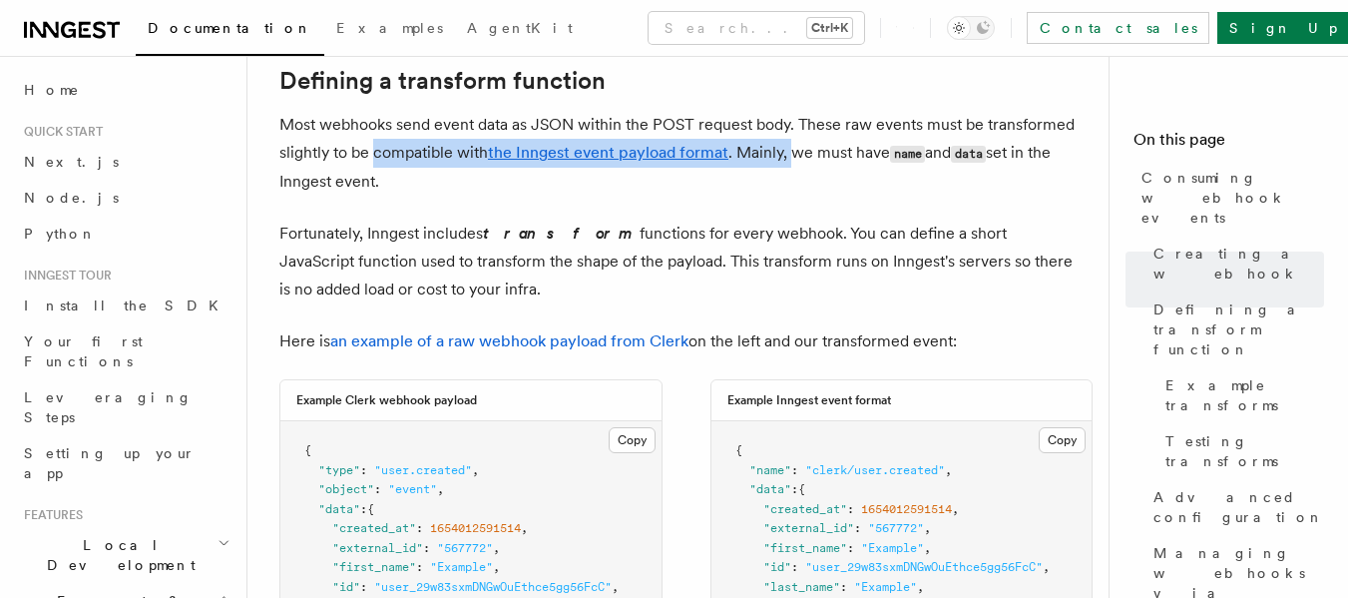
drag, startPoint x: 382, startPoint y: 143, endPoint x: 788, endPoint y: 147, distance: 406.2
click at [788, 147] on p "Most webhooks send event data as JSON within the POST request body. These raw e…" at bounding box center [678, 153] width 798 height 85
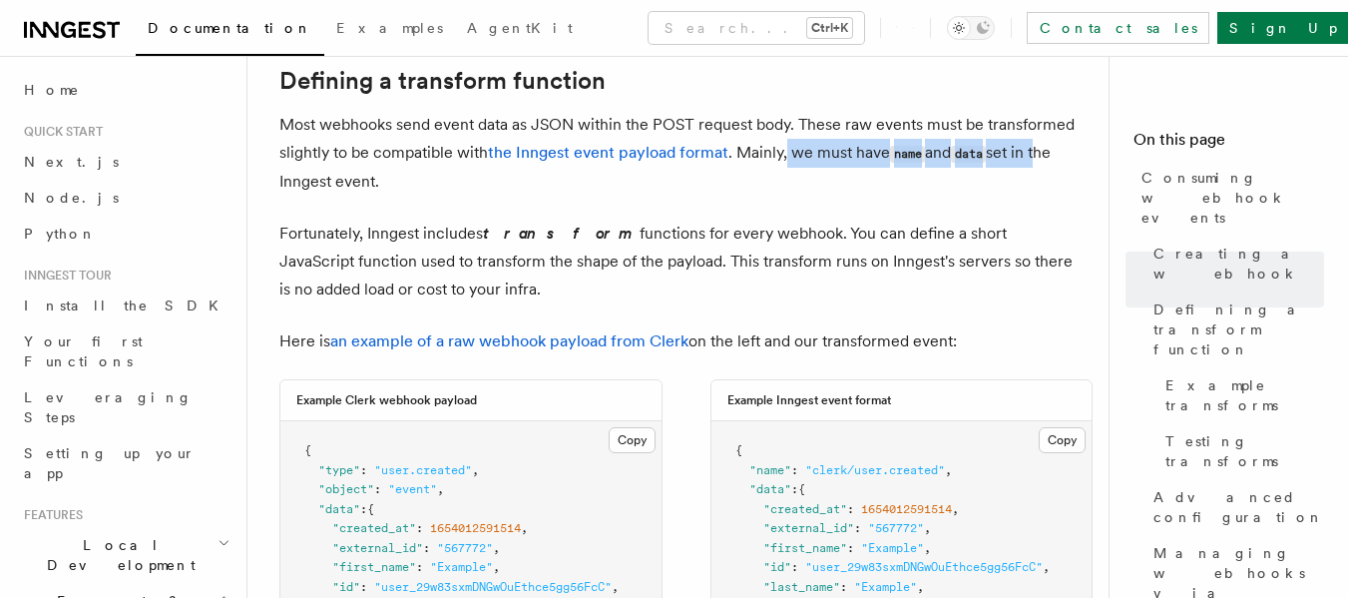
drag, startPoint x: 788, startPoint y: 147, endPoint x: 1040, endPoint y: 150, distance: 251.5
click at [1040, 150] on p "Most webhooks send event data as JSON within the POST request body. These raw e…" at bounding box center [678, 153] width 798 height 85
click at [328, 239] on p "Fortunately, Inngest includes transform functions for every webhook. You can de…" at bounding box center [678, 262] width 798 height 84
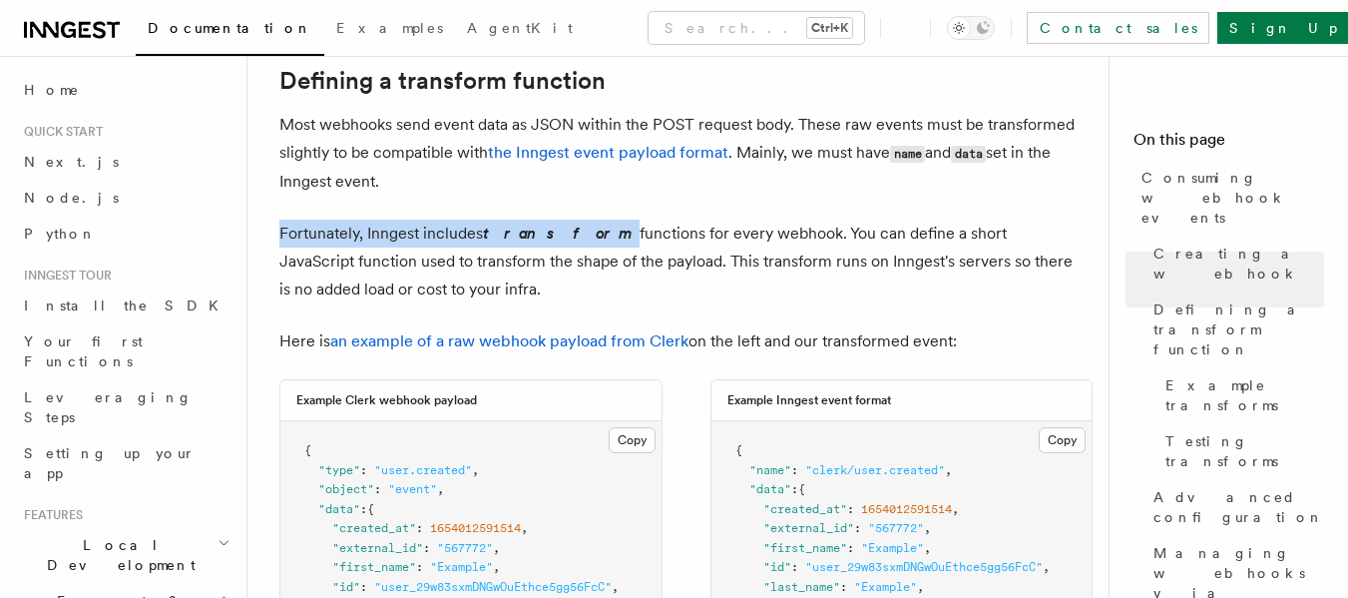
drag, startPoint x: 328, startPoint y: 239, endPoint x: 523, endPoint y: 231, distance: 194.8
click at [523, 231] on p "Fortunately, Inngest includes transform functions for every webhook. You can de…" at bounding box center [678, 262] width 798 height 84
click at [523, 231] on em "transform" at bounding box center [561, 233] width 157 height 19
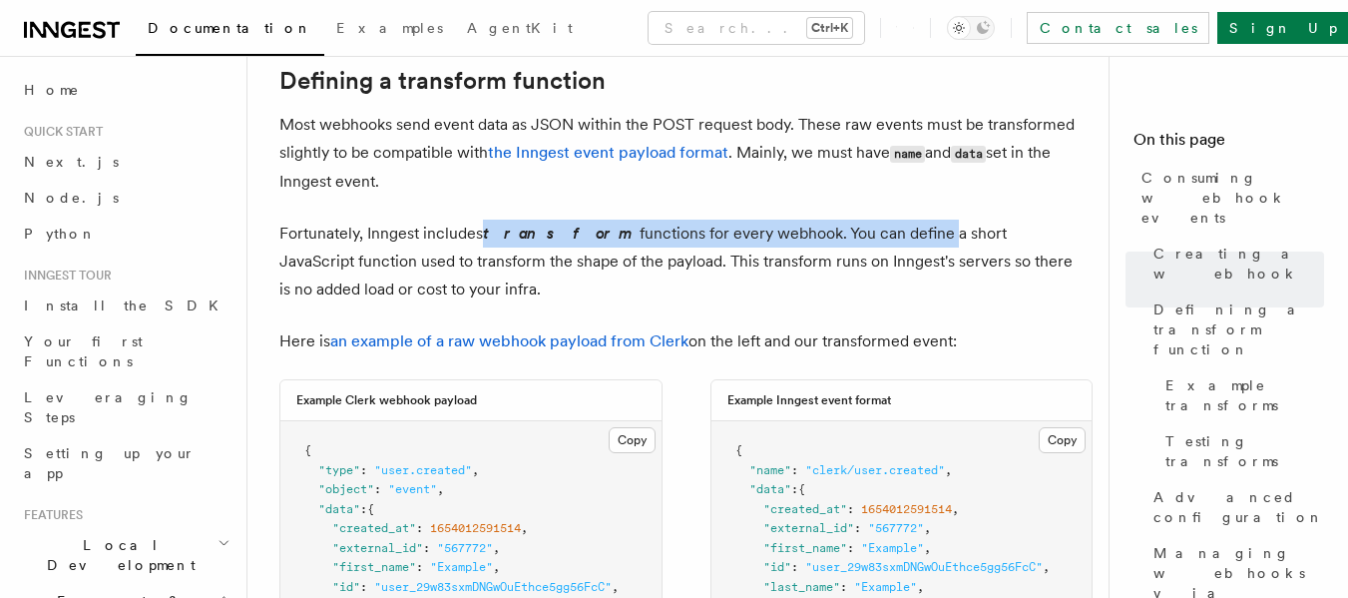
drag, startPoint x: 523, startPoint y: 231, endPoint x: 833, endPoint y: 222, distance: 310.5
click at [833, 222] on p "Fortunately, Inngest includes transform functions for every webhook. You can de…" at bounding box center [678, 262] width 798 height 84
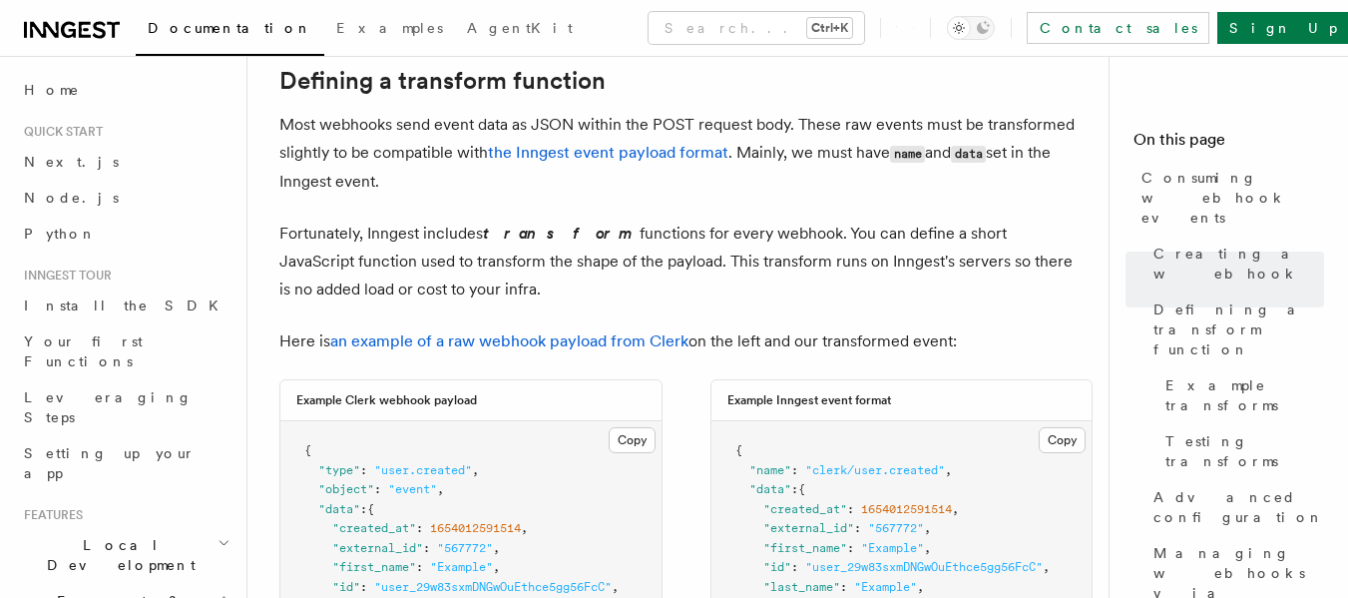
click at [772, 235] on p "Fortunately, Inngest includes transform functions for every webhook. You can de…" at bounding box center [678, 262] width 798 height 84
drag, startPoint x: 772, startPoint y: 235, endPoint x: 999, endPoint y: 225, distance: 227.8
click at [999, 225] on p "Fortunately, Inngest includes transform functions for every webhook. You can de…" at bounding box center [678, 262] width 798 height 84
click at [300, 265] on p "Fortunately, Inngest includes transform functions for every webhook. You can de…" at bounding box center [678, 262] width 798 height 84
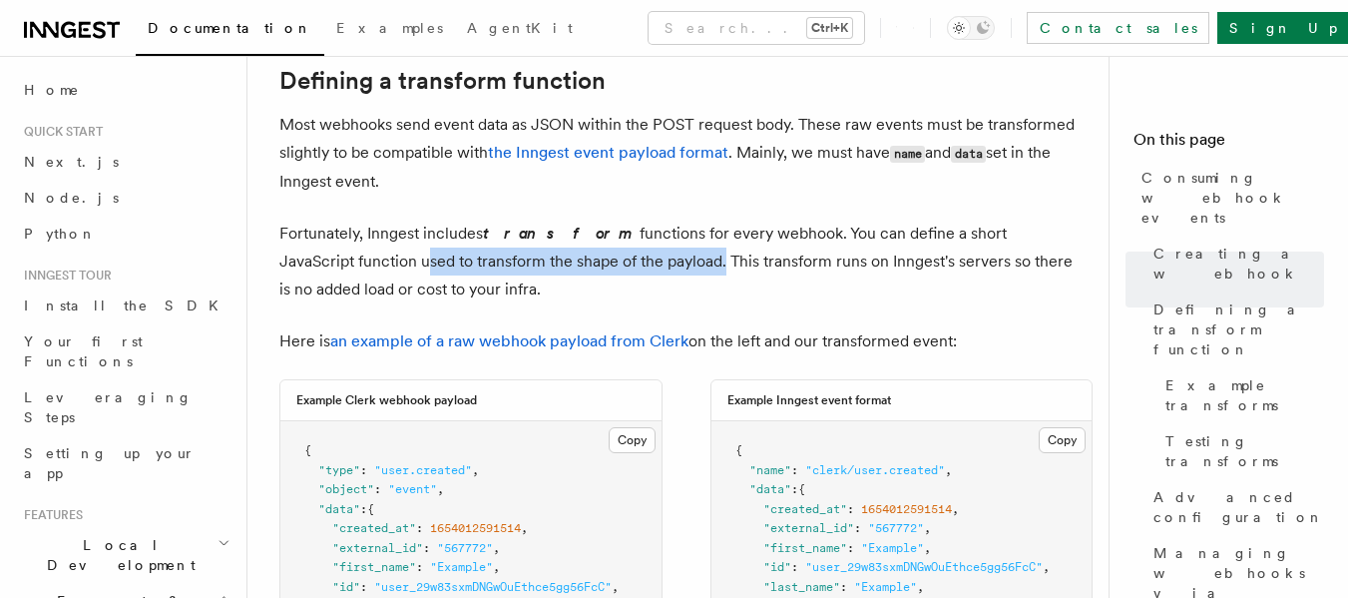
drag, startPoint x: 300, startPoint y: 265, endPoint x: 555, endPoint y: 265, distance: 254.5
click at [555, 265] on p "Fortunately, Inngest includes transform functions for every webhook. You can de…" at bounding box center [678, 262] width 798 height 84
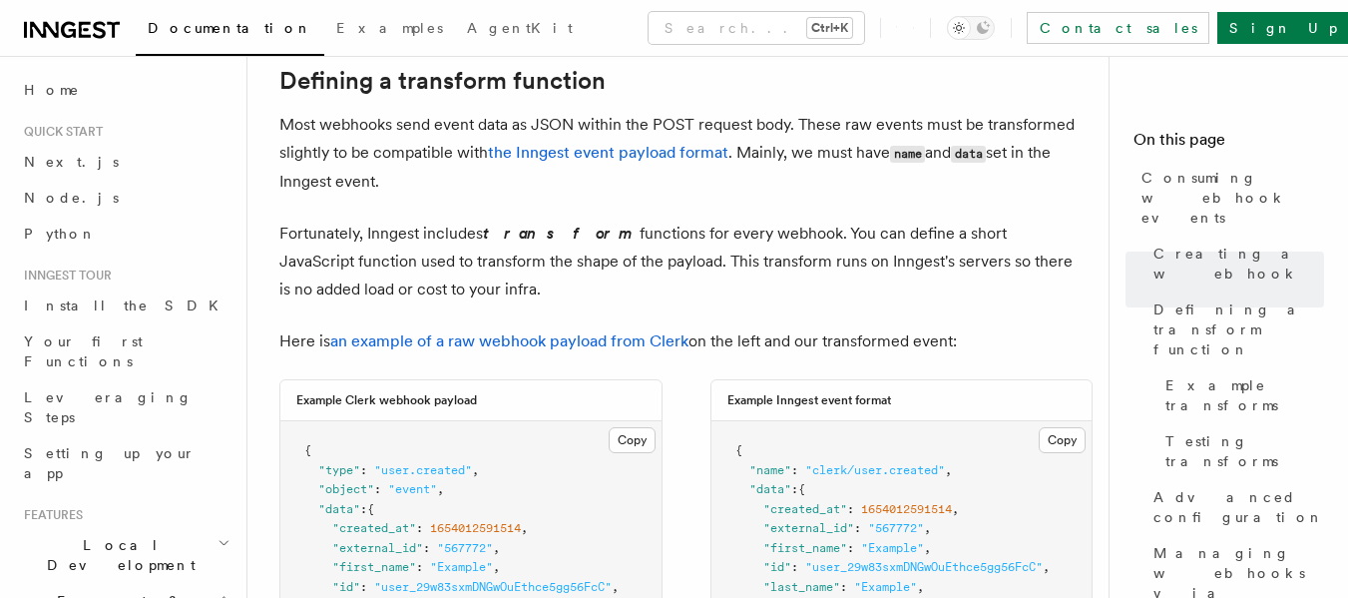
click at [612, 265] on p "Fortunately, Inngest includes transform functions for every webhook. You can de…" at bounding box center [678, 262] width 798 height 84
drag, startPoint x: 612, startPoint y: 265, endPoint x: 866, endPoint y: 247, distance: 255.2
click at [863, 248] on p "Fortunately, Inngest includes transform functions for every webhook. You can de…" at bounding box center [678, 262] width 798 height 84
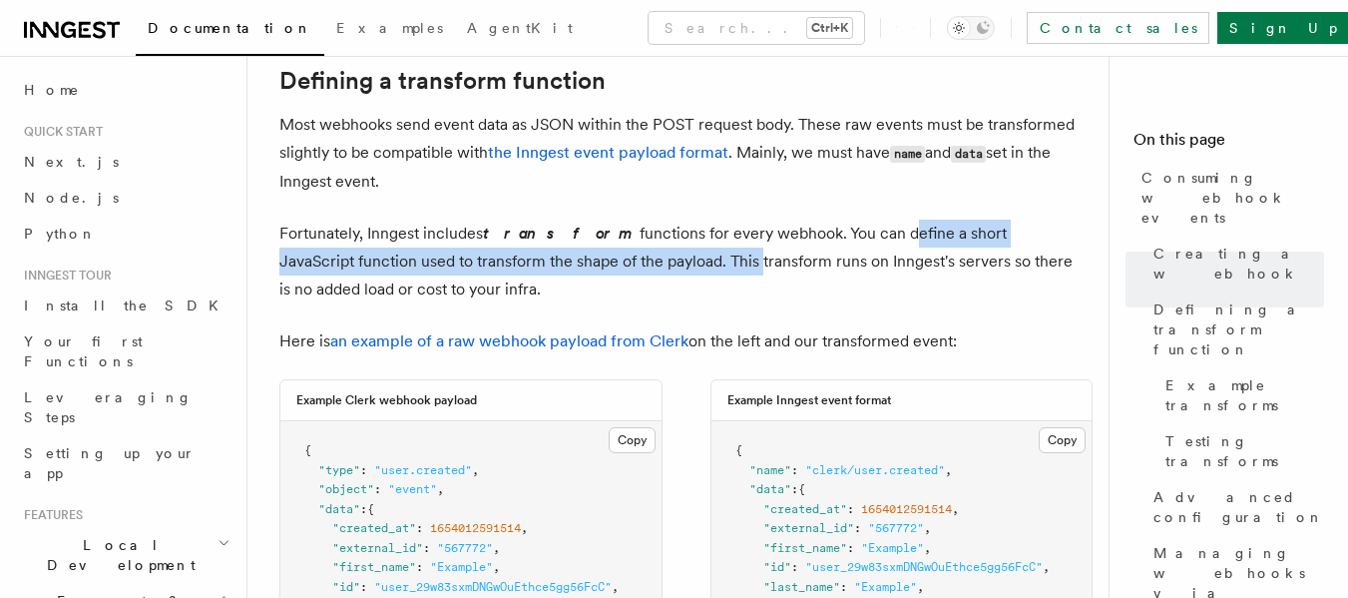
click at [599, 261] on p "Fortunately, Inngest includes transform functions for every webhook. You can de…" at bounding box center [678, 262] width 798 height 84
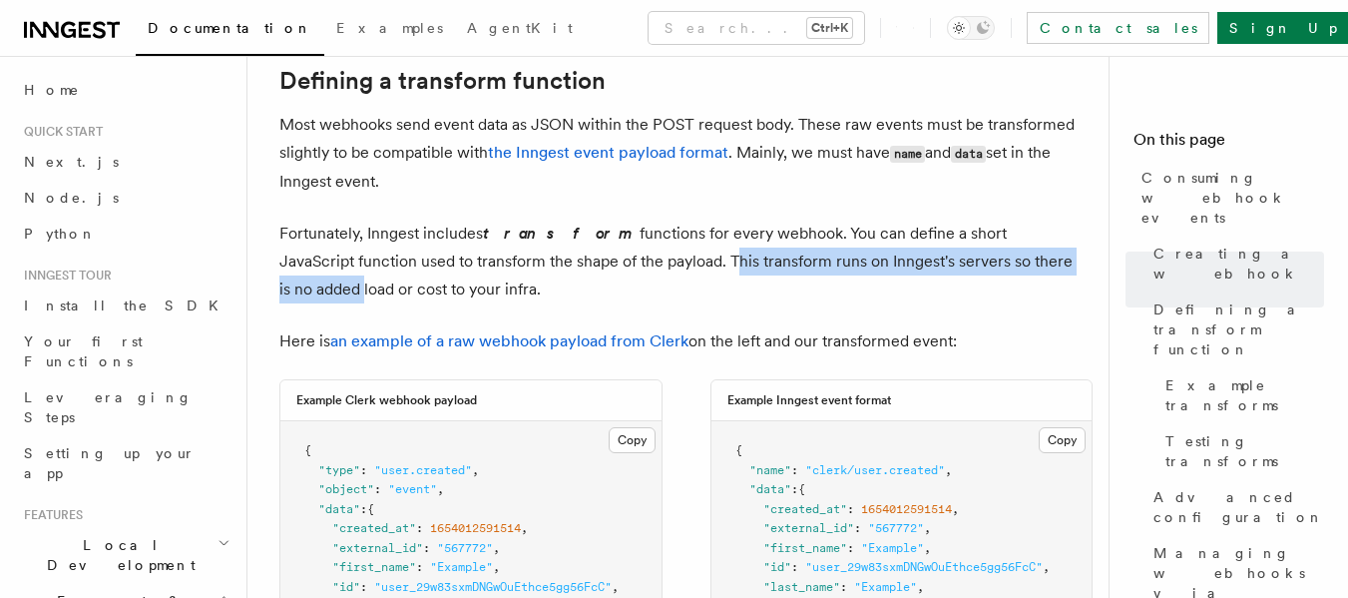
drag, startPoint x: 599, startPoint y: 261, endPoint x: 1032, endPoint y: 263, distance: 433.2
click at [1032, 263] on p "Fortunately, Inngest includes transform functions for every webhook. You can de…" at bounding box center [678, 262] width 798 height 84
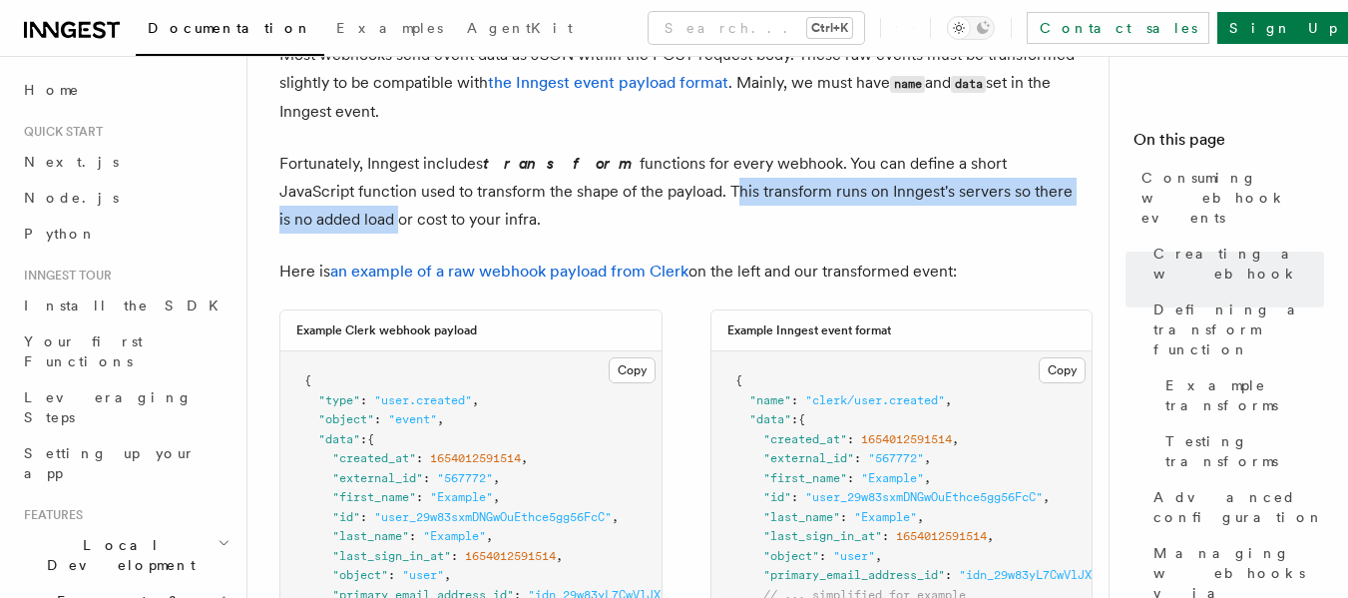
scroll to position [1497, 0]
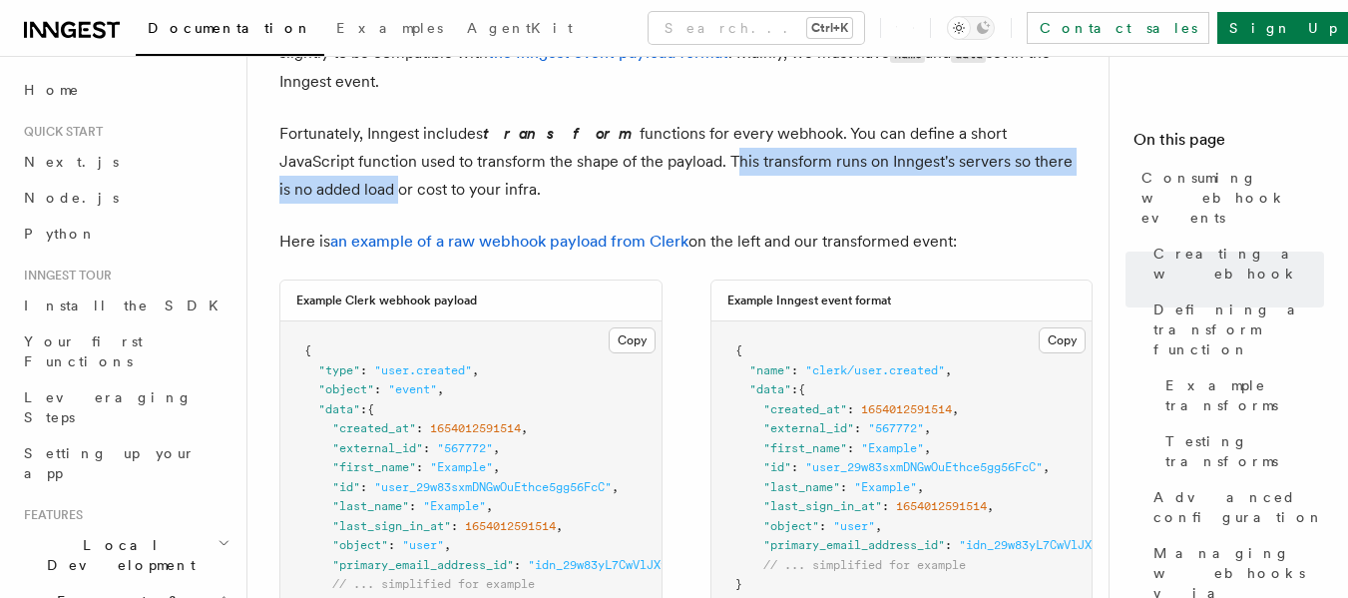
click at [713, 160] on p "Fortunately, Inngest includes transform functions for every webhook. You can de…" at bounding box center [678, 162] width 798 height 84
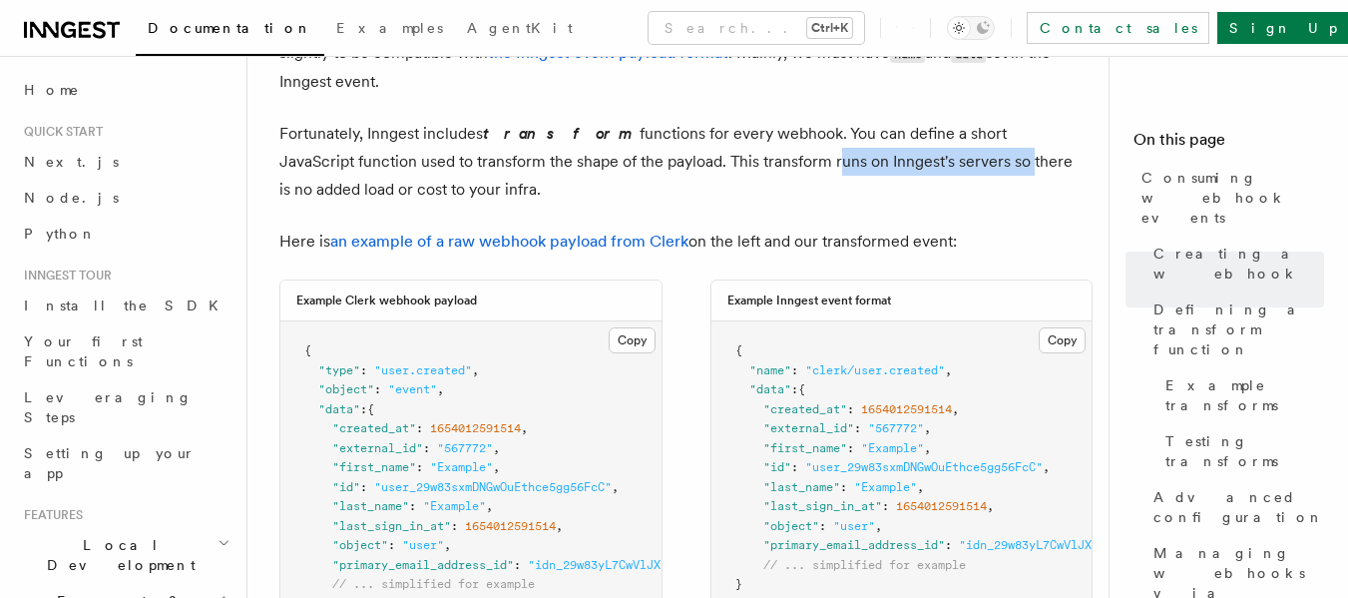
drag, startPoint x: 713, startPoint y: 160, endPoint x: 873, endPoint y: 160, distance: 160.7
click at [873, 160] on p "Fortunately, Inngest includes transform functions for every webhook. You can de…" at bounding box center [678, 162] width 798 height 84
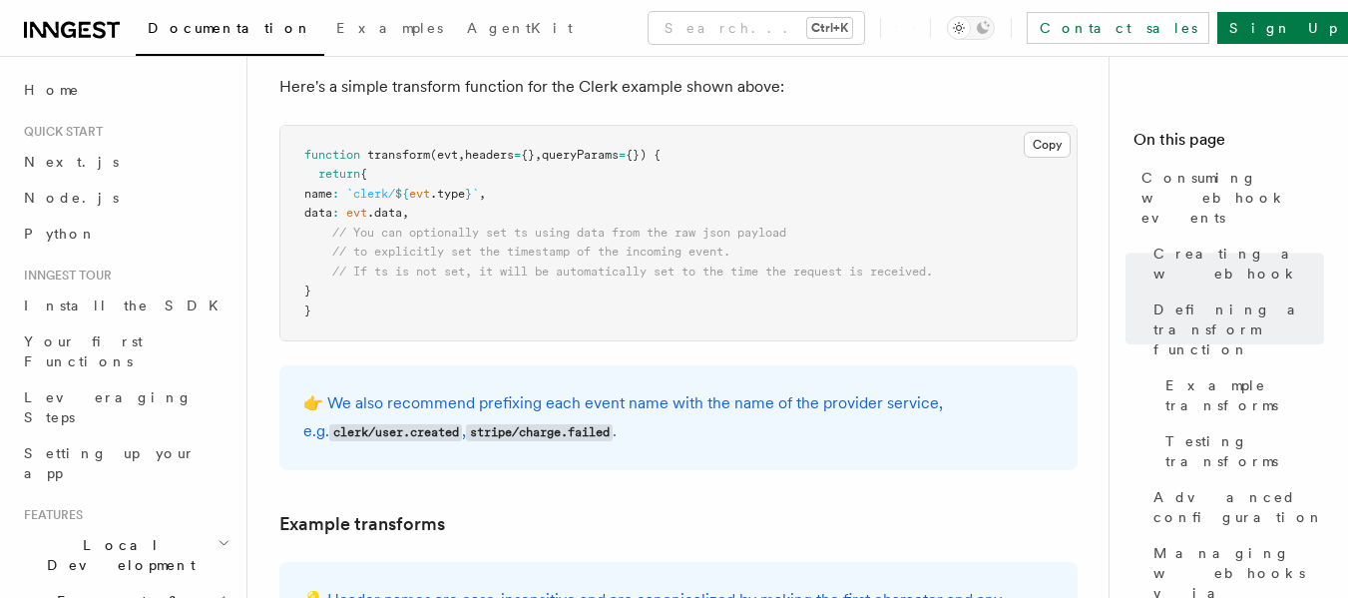
scroll to position [1797, 0]
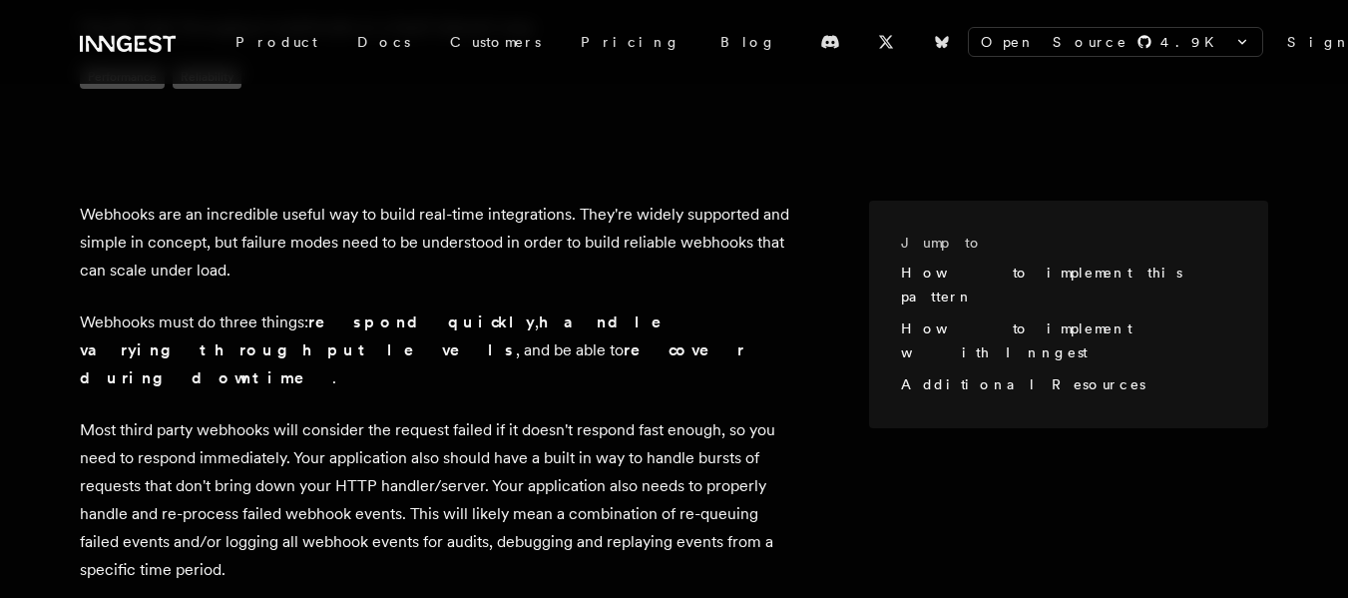
scroll to position [299, 0]
click at [588, 214] on p "Webhooks are an incredible useful way to build real-time integrations. They're …" at bounding box center [435, 242] width 710 height 84
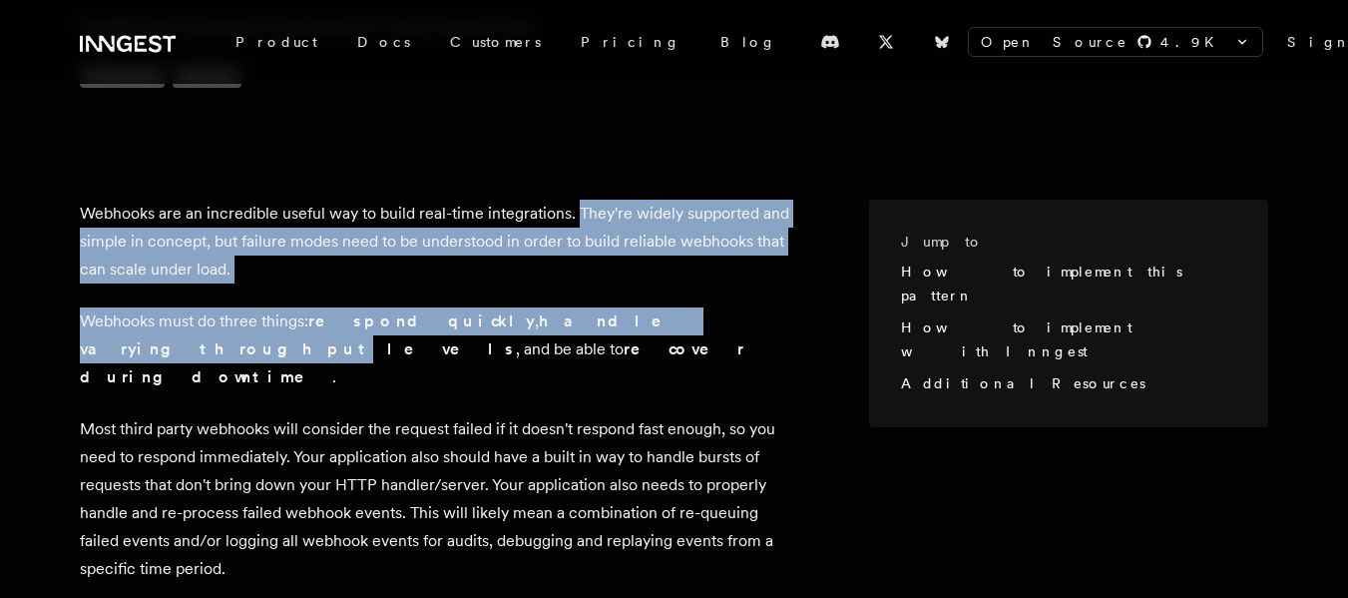
drag, startPoint x: 588, startPoint y: 214, endPoint x: 573, endPoint y: 293, distance: 81.2
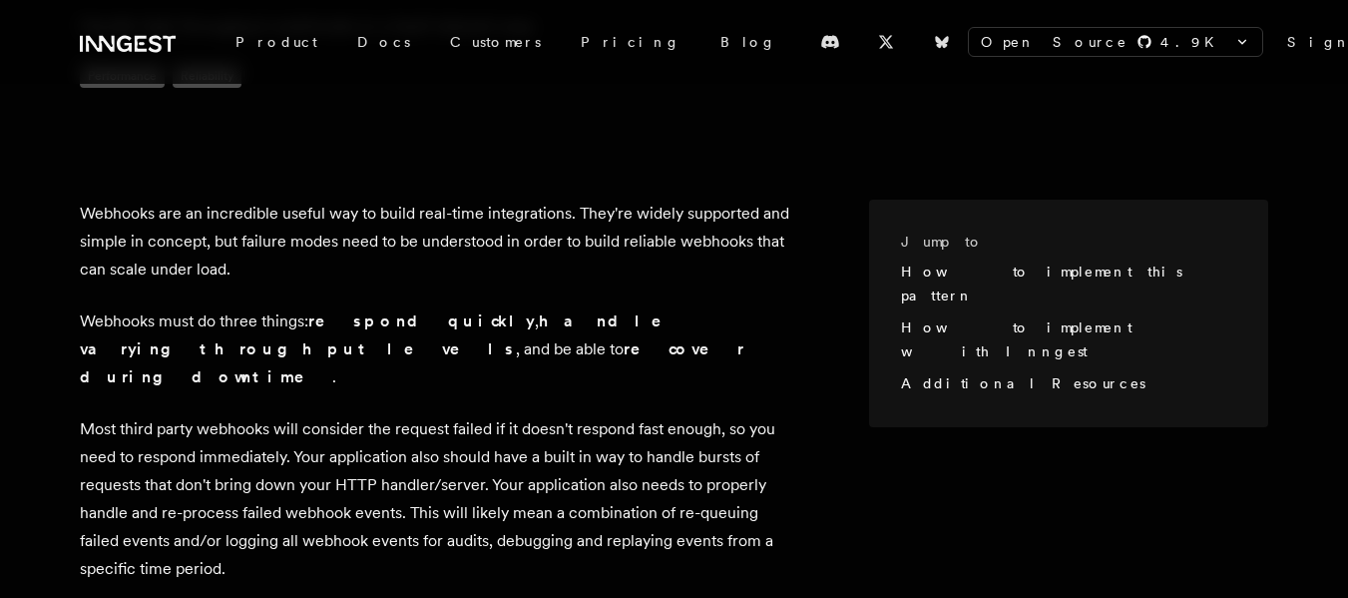
click at [294, 202] on p "Webhooks are an incredible useful way to build real-time integrations. They're …" at bounding box center [435, 242] width 710 height 84
click at [203, 245] on p "Webhooks are an incredible useful way to build real-time integrations. They're …" at bounding box center [435, 242] width 710 height 84
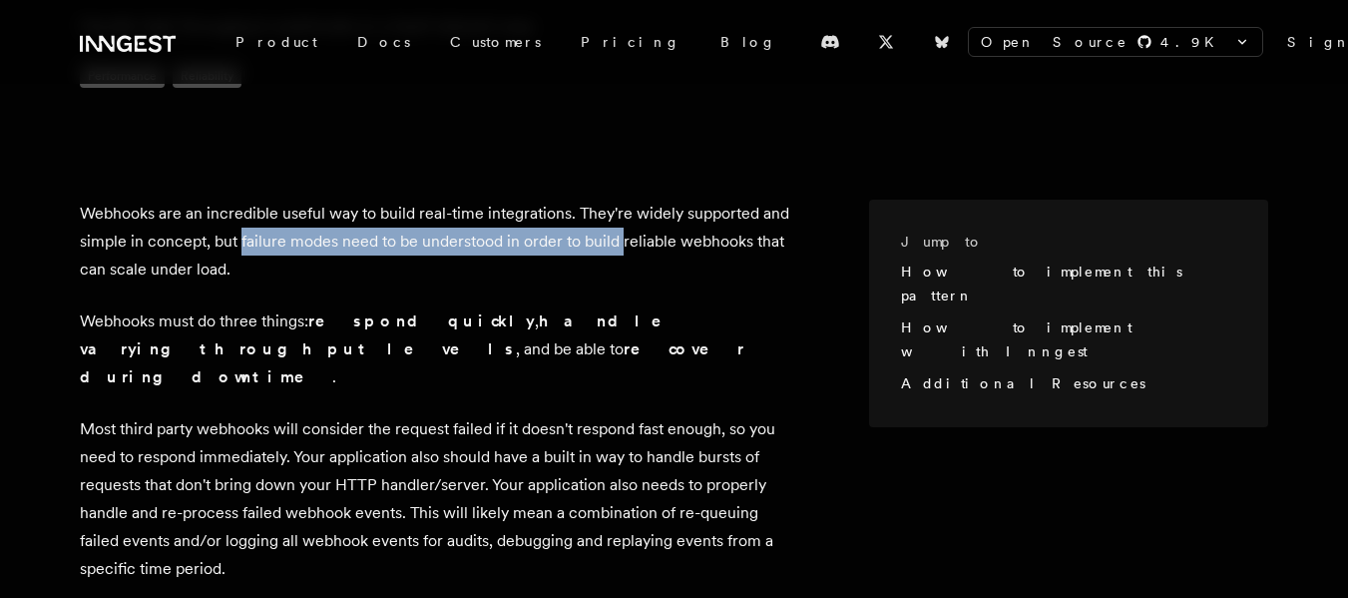
drag, startPoint x: 520, startPoint y: 255, endPoint x: 556, endPoint y: 256, distance: 35.9
click at [556, 256] on p "Webhooks are an incredible useful way to build real-time integrations. They're …" at bounding box center [435, 242] width 710 height 84
click at [421, 237] on p "Webhooks are an incredible useful way to build real-time integrations. They're …" at bounding box center [435, 242] width 710 height 84
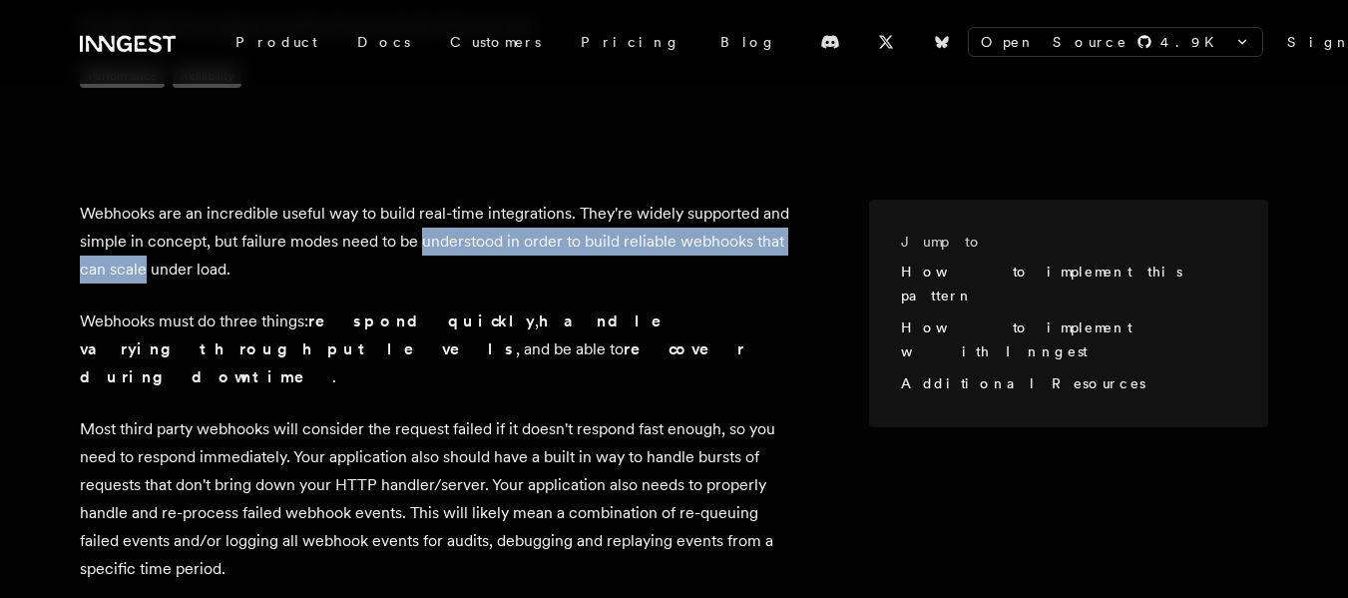
drag, startPoint x: 421, startPoint y: 237, endPoint x: 763, endPoint y: 238, distance: 341.4
click at [763, 238] on p "Webhooks are an incredible useful way to build real-time integrations. They're …" at bounding box center [435, 242] width 710 height 84
click at [666, 243] on p "Webhooks are an incredible useful way to build real-time integrations. They're …" at bounding box center [435, 242] width 710 height 84
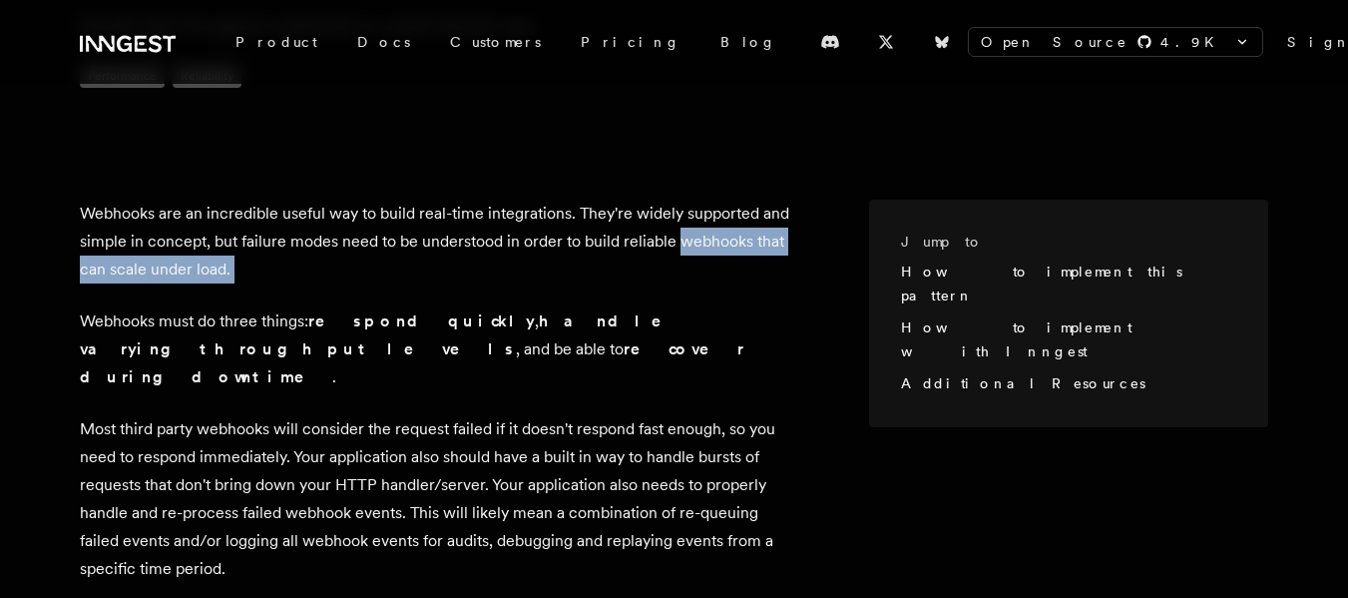
drag, startPoint x: 666, startPoint y: 243, endPoint x: 891, endPoint y: 231, distance: 225.9
drag, startPoint x: 652, startPoint y: 248, endPoint x: 360, endPoint y: 262, distance: 291.8
click at [649, 250] on p "Webhooks are an incredible useful way to build real-time integrations. They're …" at bounding box center [435, 242] width 710 height 84
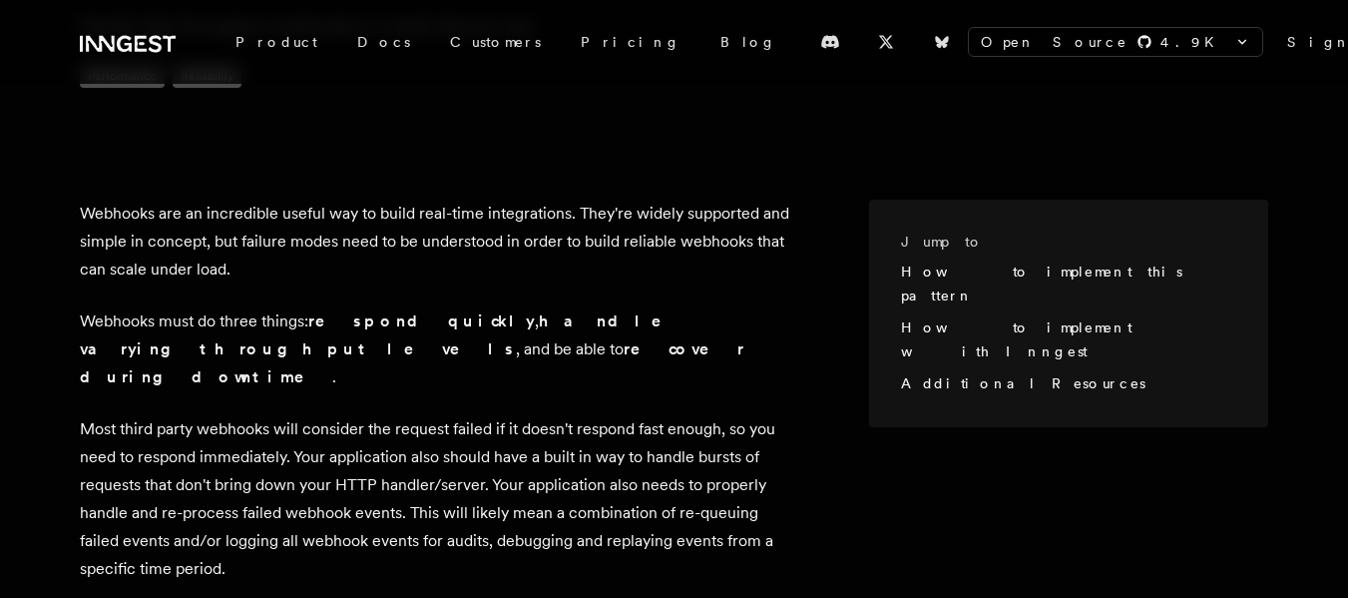
click at [326, 311] on strong "respond quickly" at bounding box center [421, 320] width 227 height 19
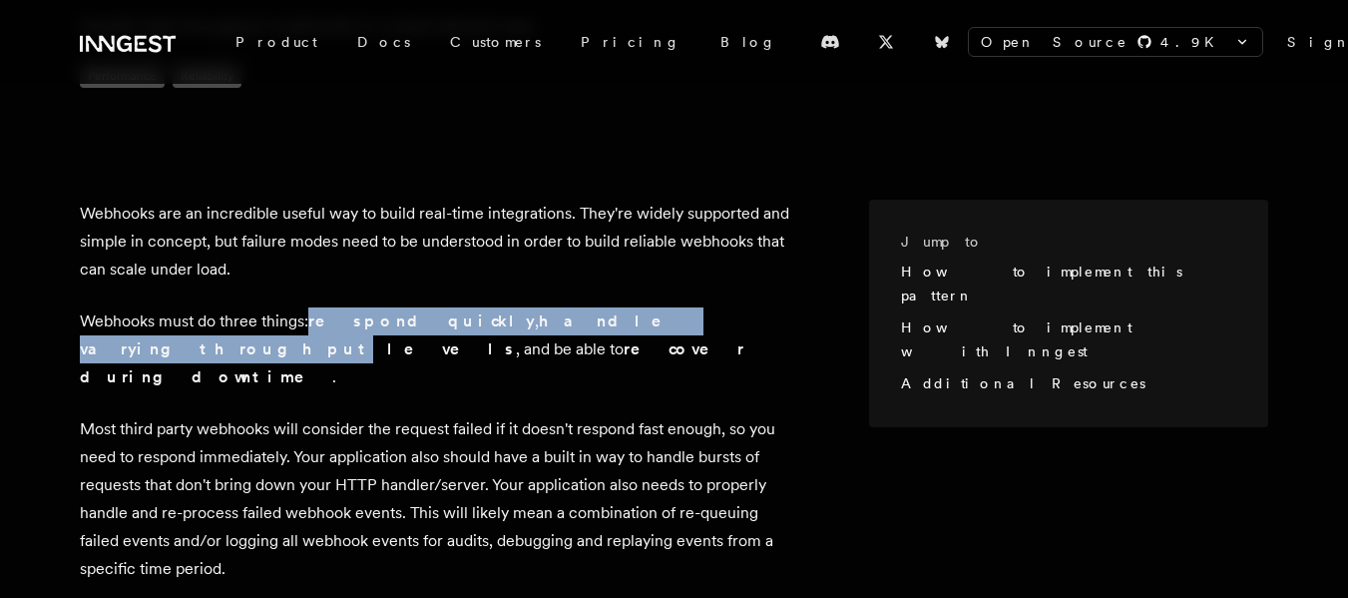
drag, startPoint x: 326, startPoint y: 284, endPoint x: 553, endPoint y: 282, distance: 226.6
click at [553, 307] on p "Webhooks must do three things: respond quickly , handle varying throughput leve…" at bounding box center [435, 349] width 710 height 84
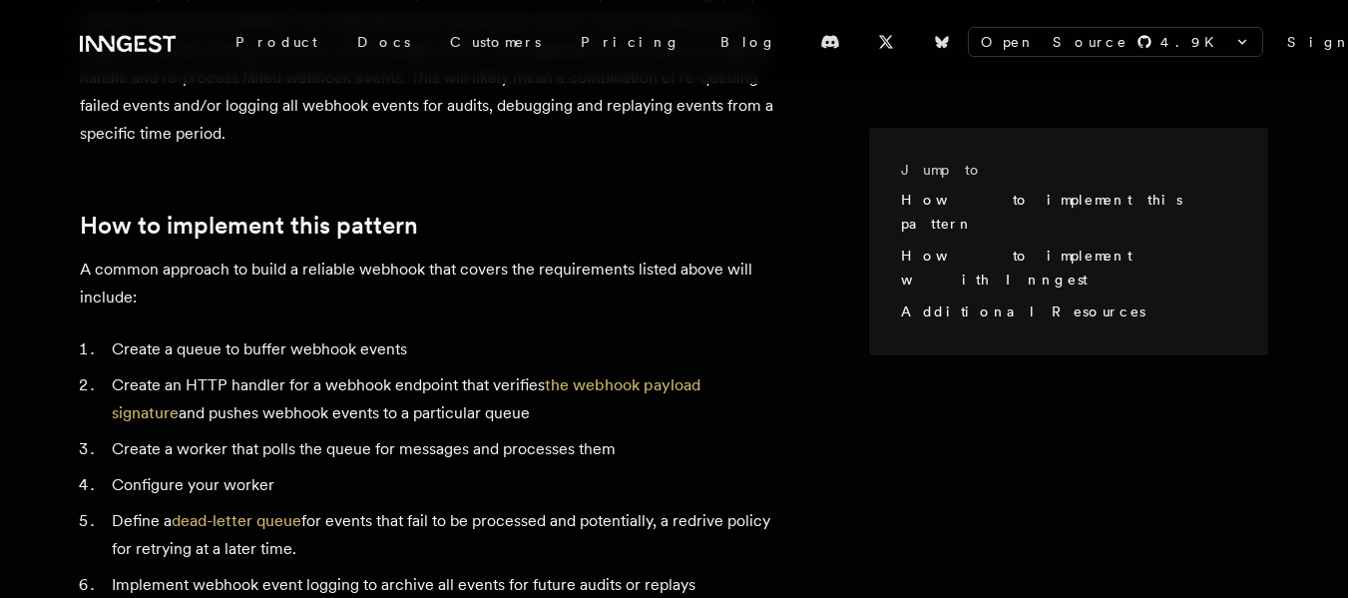
scroll to position [699, 0]
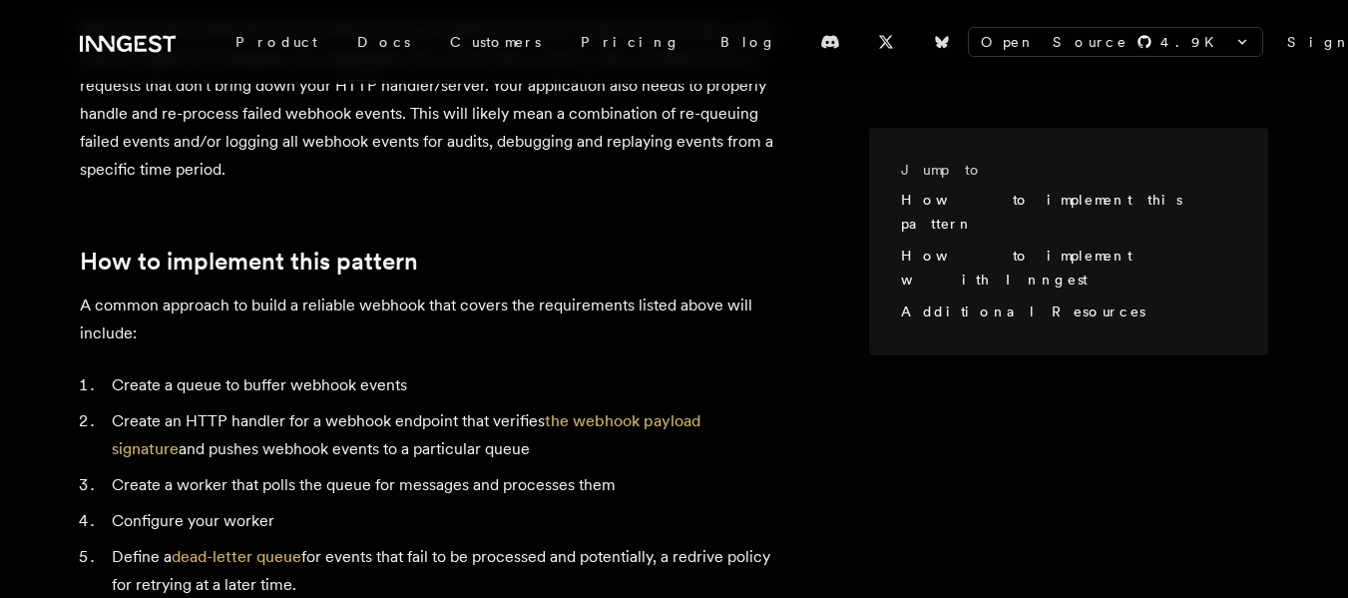
click at [262, 291] on p "A common approach to build a reliable webhook that covers the requirements list…" at bounding box center [435, 319] width 710 height 56
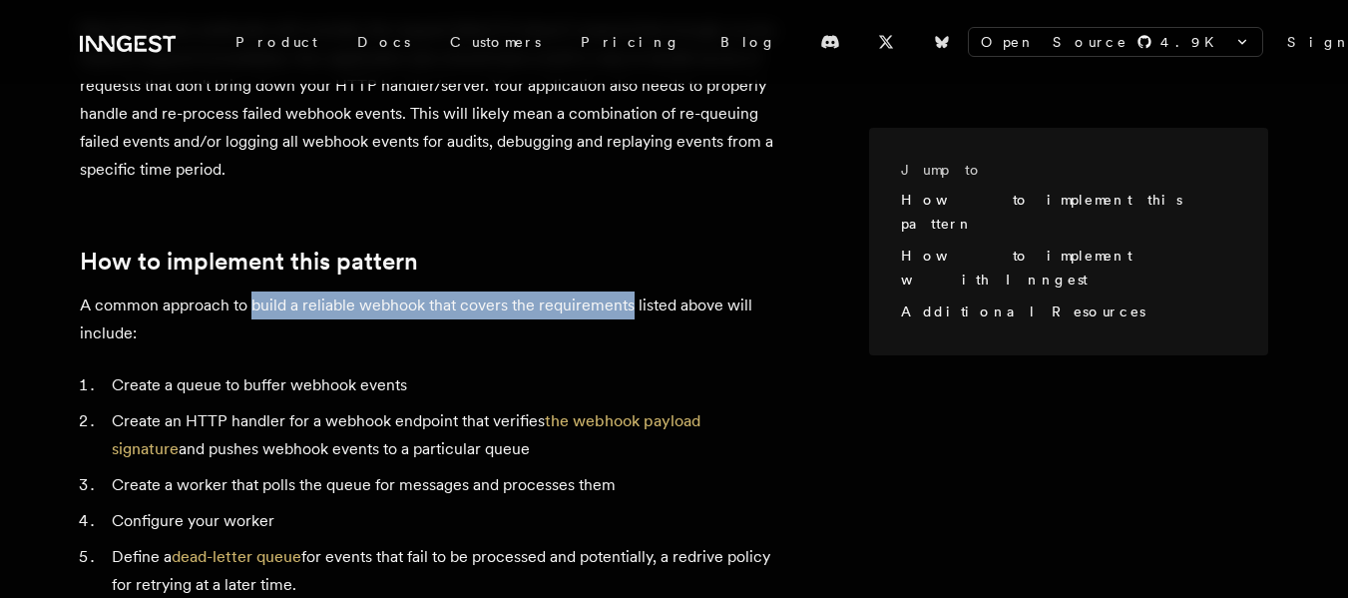
drag, startPoint x: 262, startPoint y: 224, endPoint x: 577, endPoint y: 224, distance: 314.4
click at [577, 291] on p "A common approach to build a reliable webhook that covers the requirements list…" at bounding box center [435, 319] width 710 height 56
click at [476, 291] on p "A common approach to build a reliable webhook that covers the requirements list…" at bounding box center [435, 319] width 710 height 56
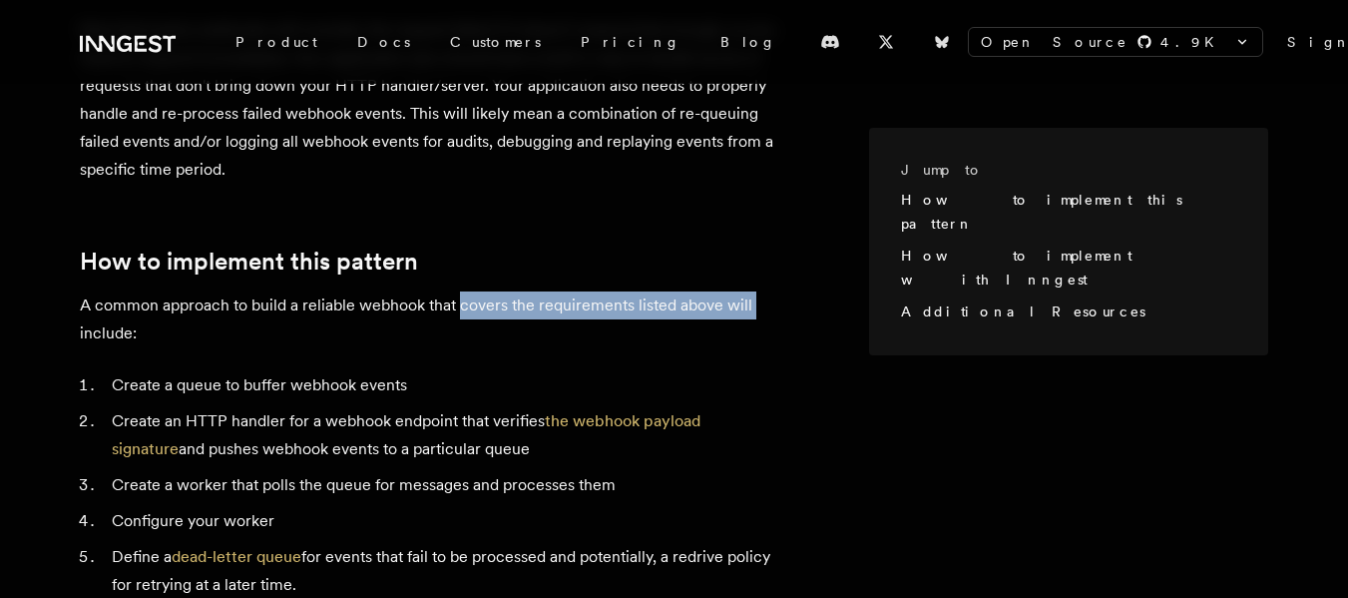
drag, startPoint x: 476, startPoint y: 216, endPoint x: 747, endPoint y: 217, distance: 270.5
click at [747, 291] on p "A common approach to build a reliable webhook that covers the requirements list…" at bounding box center [435, 319] width 710 height 56
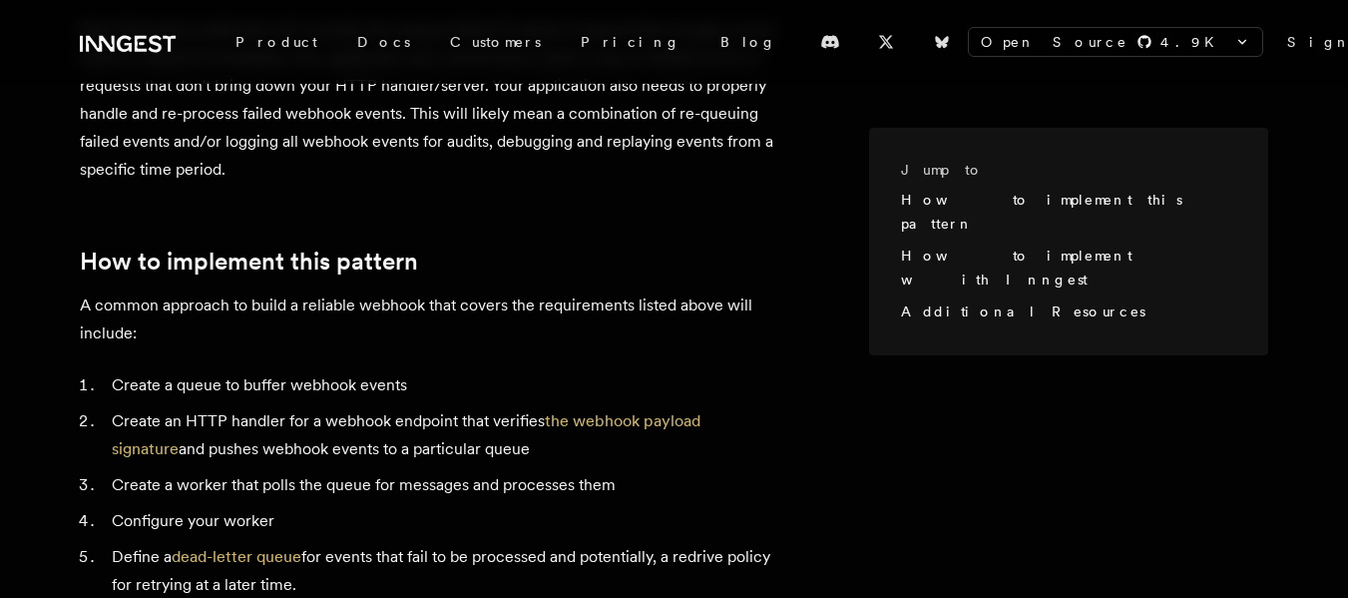
click at [123, 371] on li "Create a queue to buffer webhook events" at bounding box center [448, 385] width 684 height 28
drag, startPoint x: 123, startPoint y: 274, endPoint x: 392, endPoint y: 282, distance: 269.6
click at [391, 371] on li "Create a queue to buffer webhook events" at bounding box center [448, 385] width 684 height 28
click at [124, 407] on li "Create an HTTP handler for a webhook endpoint that verifies the webhook payload…" at bounding box center [448, 435] width 684 height 56
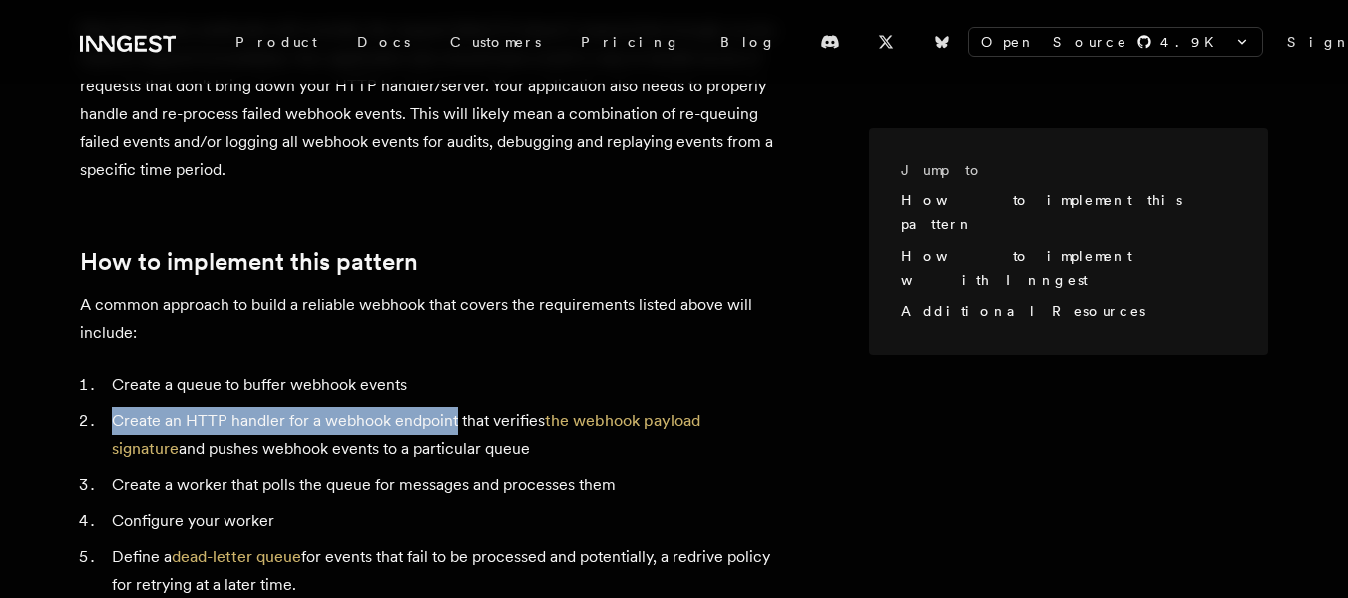
drag, startPoint x: 124, startPoint y: 301, endPoint x: 412, endPoint y: 322, distance: 289.2
click at [412, 407] on li "Create an HTTP handler for a webhook endpoint that verifies the webhook payload…" at bounding box center [448, 435] width 684 height 56
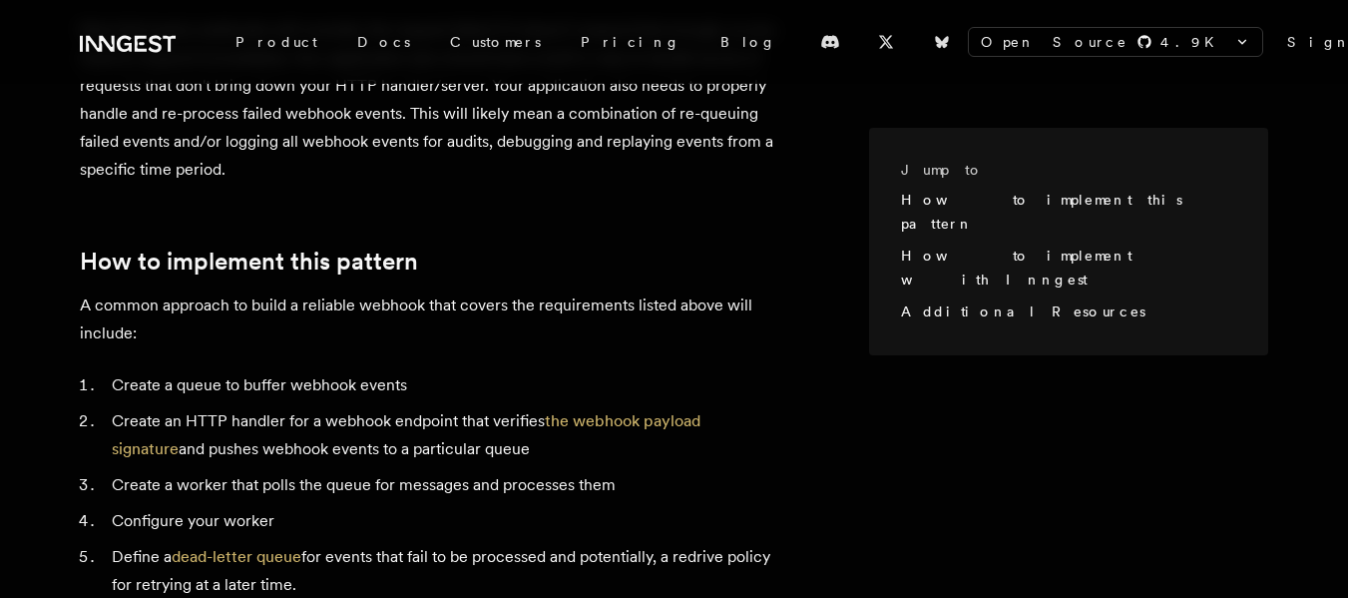
click at [466, 407] on li "Create an HTTP handler for a webhook endpoint that verifies the webhook payload…" at bounding box center [448, 435] width 684 height 56
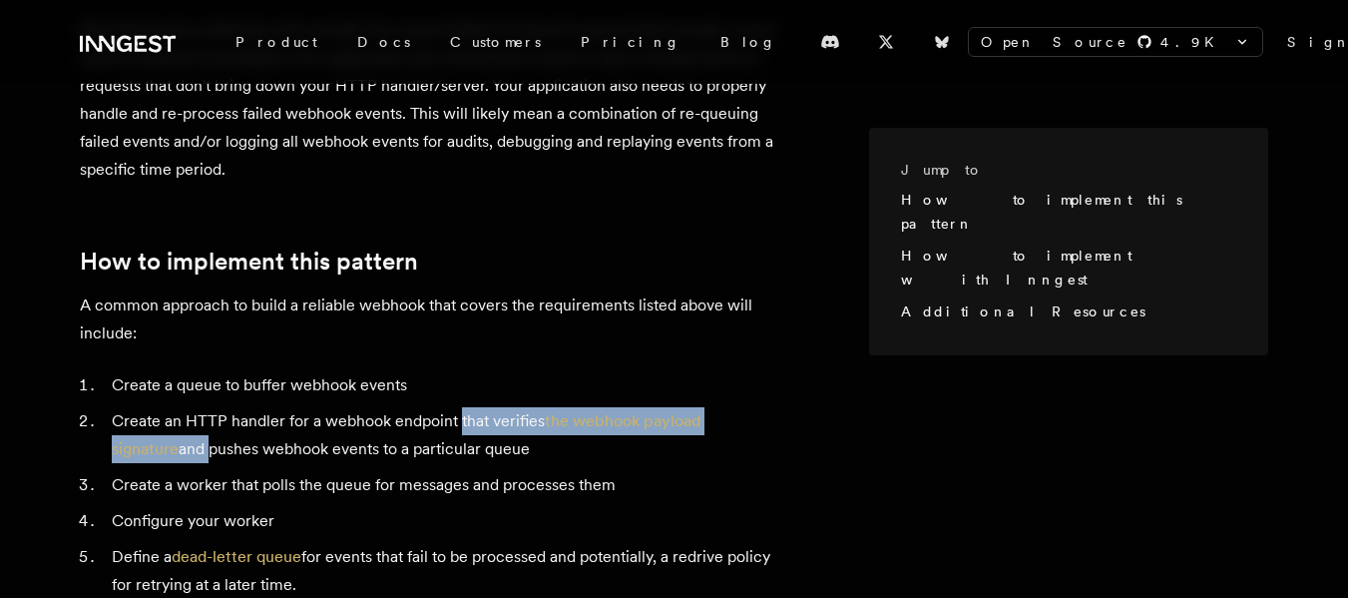
drag, startPoint x: 466, startPoint y: 311, endPoint x: 809, endPoint y: 313, distance: 343.4
click at [789, 407] on li "Create an HTTP handler for a webhook endpoint that verifies the webhook payload…" at bounding box center [448, 435] width 684 height 56
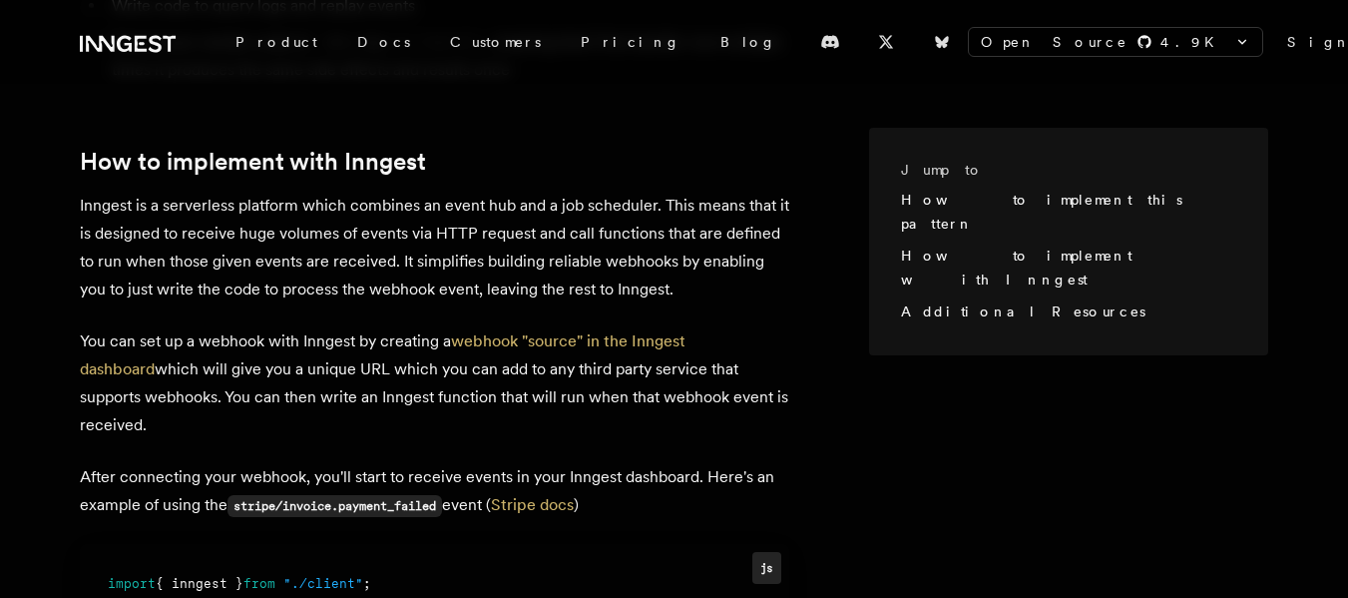
scroll to position [1098, 0]
